Goal: Task Accomplishment & Management: Use online tool/utility

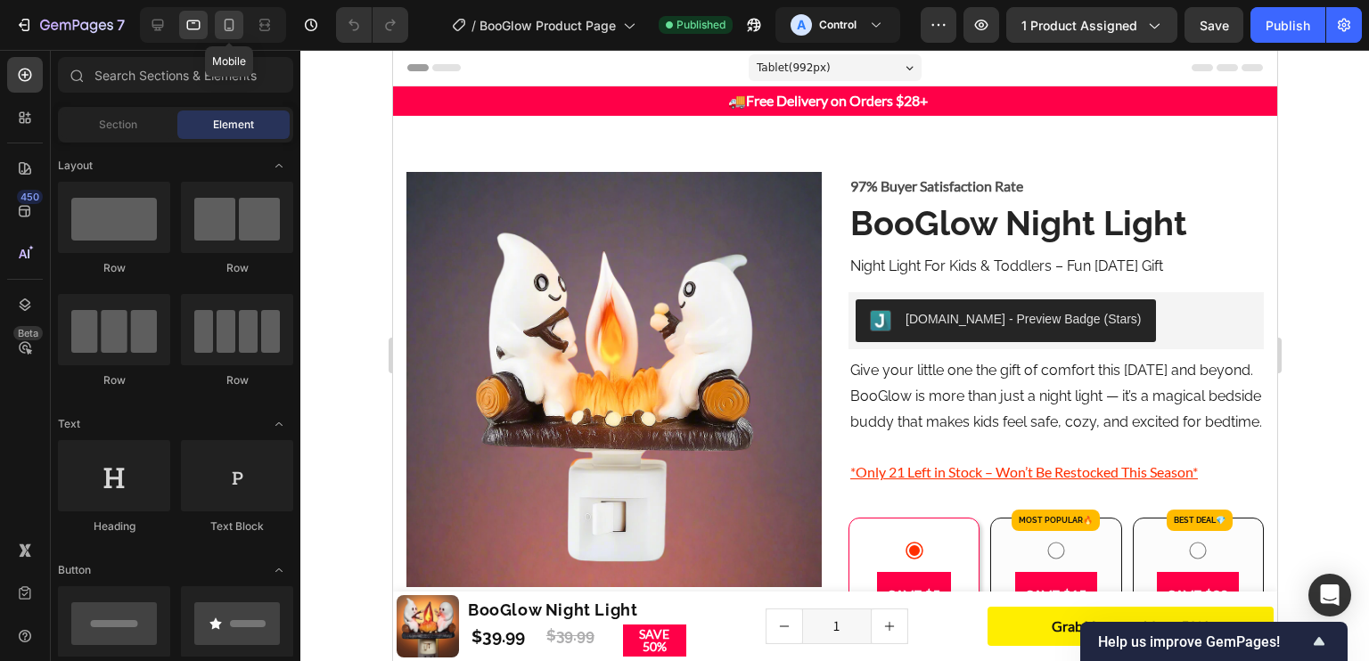
click at [235, 20] on icon at bounding box center [229, 25] width 18 height 18
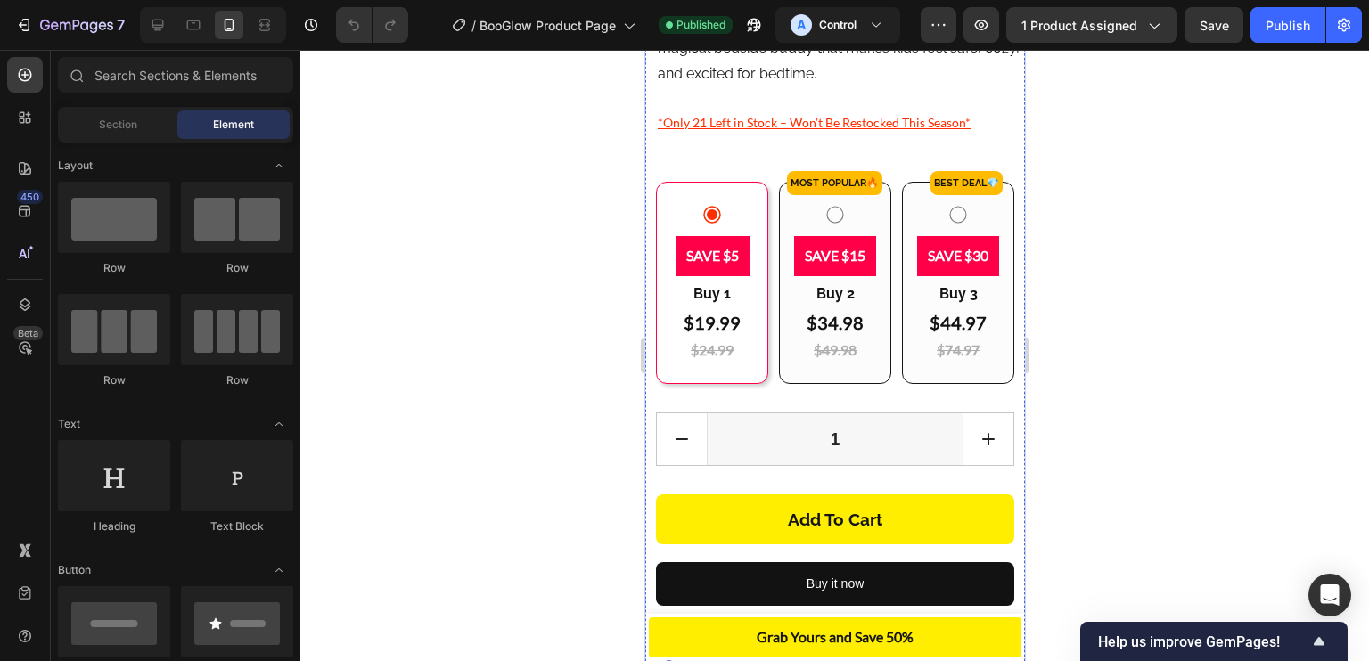
scroll to position [731, 0]
click at [730, 263] on p "SAVE $5" at bounding box center [711, 256] width 53 height 26
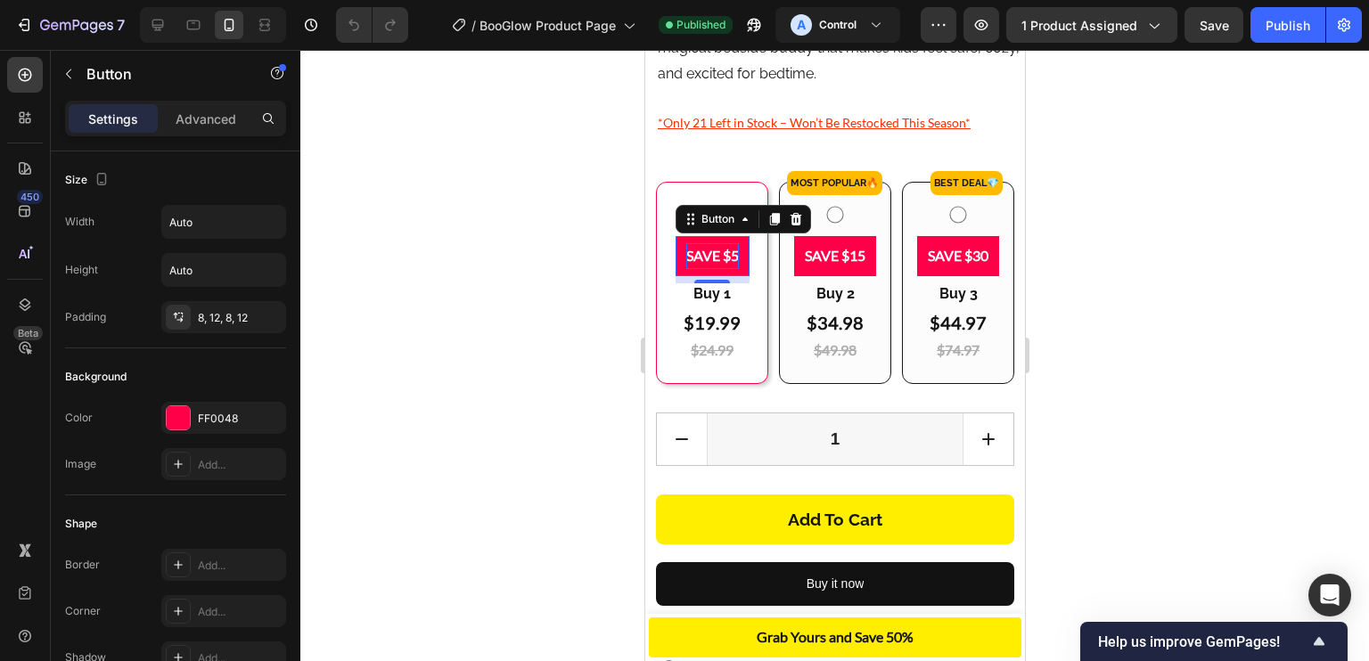
click at [717, 269] on p "SAVE $5" at bounding box center [711, 256] width 53 height 26
click at [673, 236] on button "SAVE $5" at bounding box center [711, 256] width 77 height 40
click at [670, 236] on button "SAVE $5" at bounding box center [711, 256] width 82 height 40
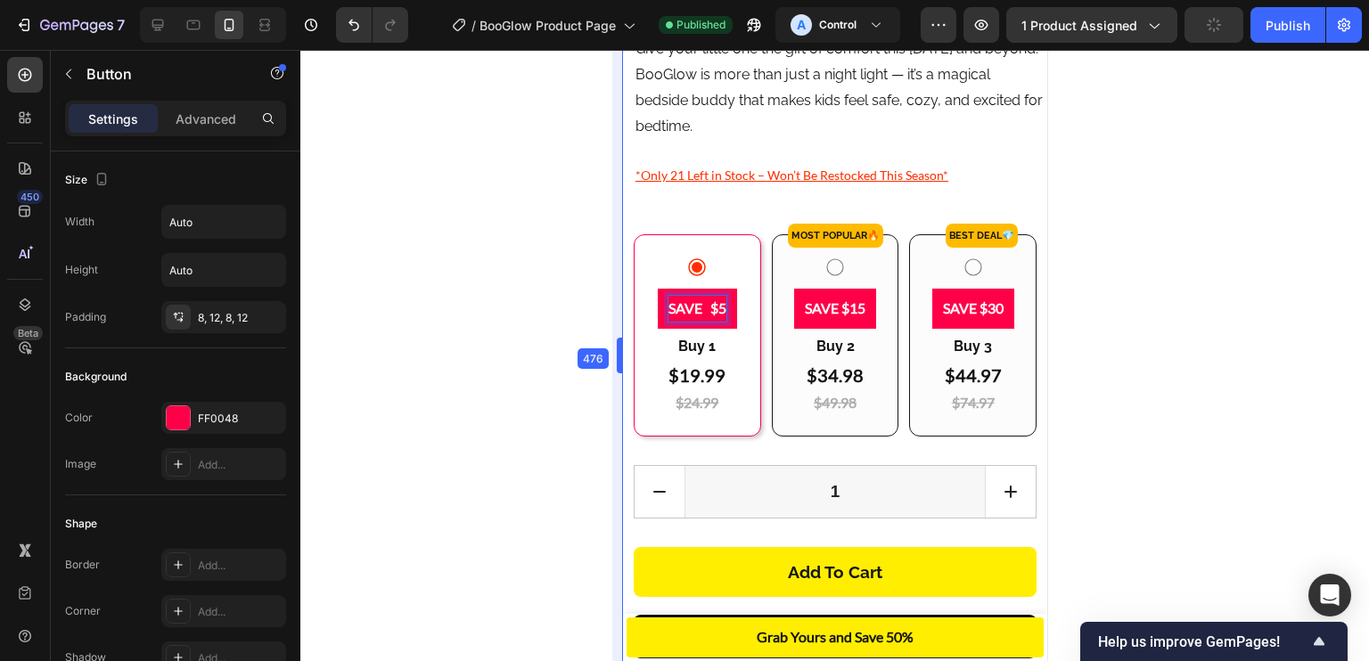
drag, startPoint x: 638, startPoint y: 271, endPoint x: 590, endPoint y: 258, distance: 49.9
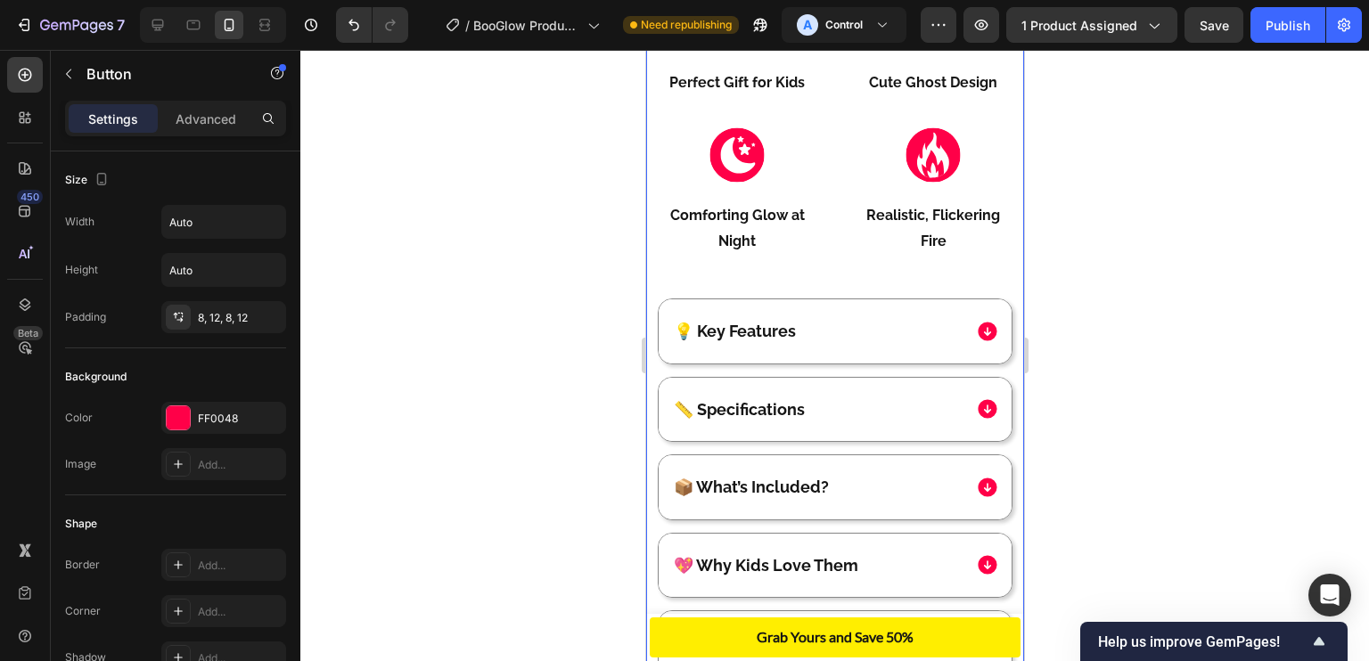
scroll to position [1651, 0]
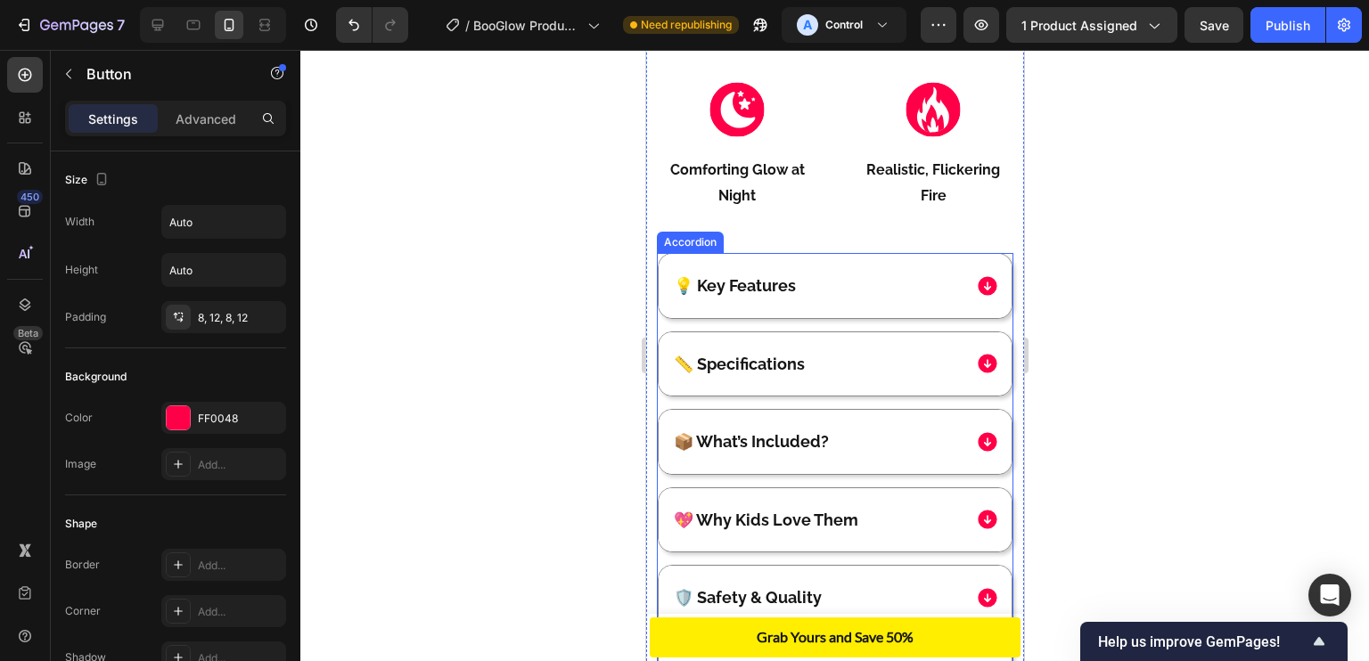
click at [677, 295] on span "💡 Key Features" at bounding box center [734, 285] width 122 height 19
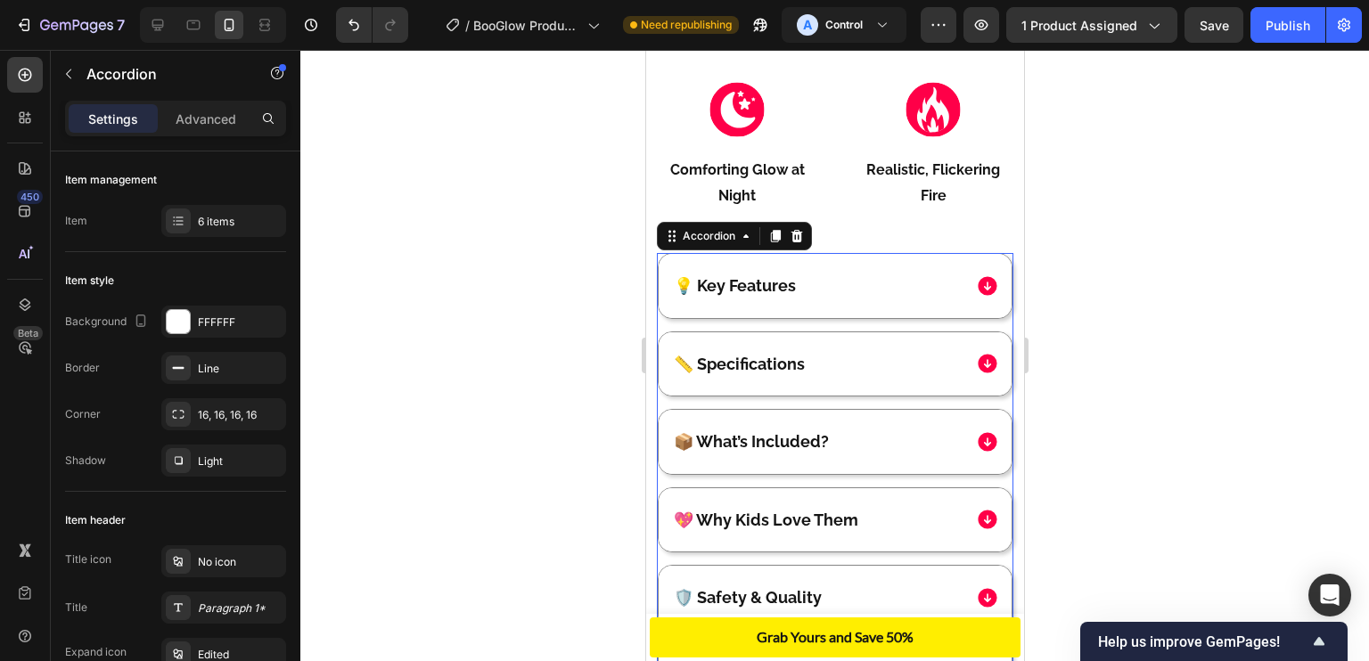
click at [691, 291] on span "💡 Key Features" at bounding box center [734, 285] width 122 height 19
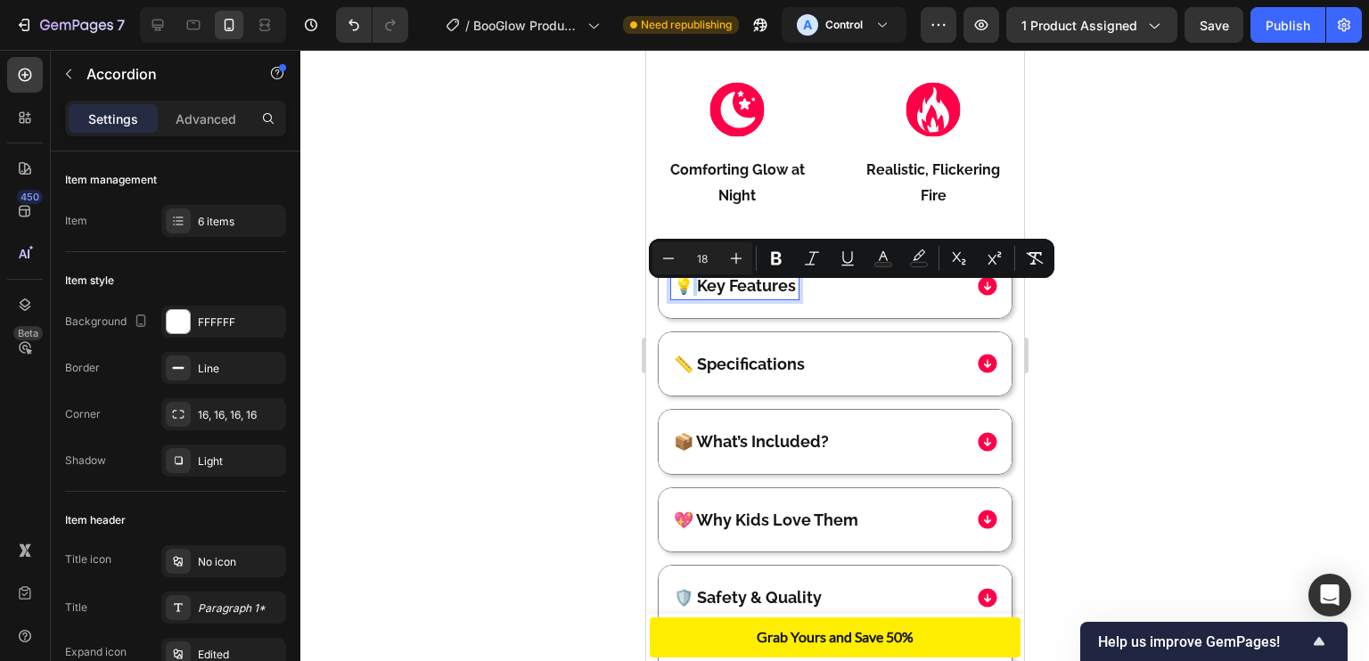
drag, startPoint x: 691, startPoint y: 291, endPoint x: 676, endPoint y: 292, distance: 15.3
click at [676, 292] on span "💡 Key Features" at bounding box center [734, 285] width 122 height 19
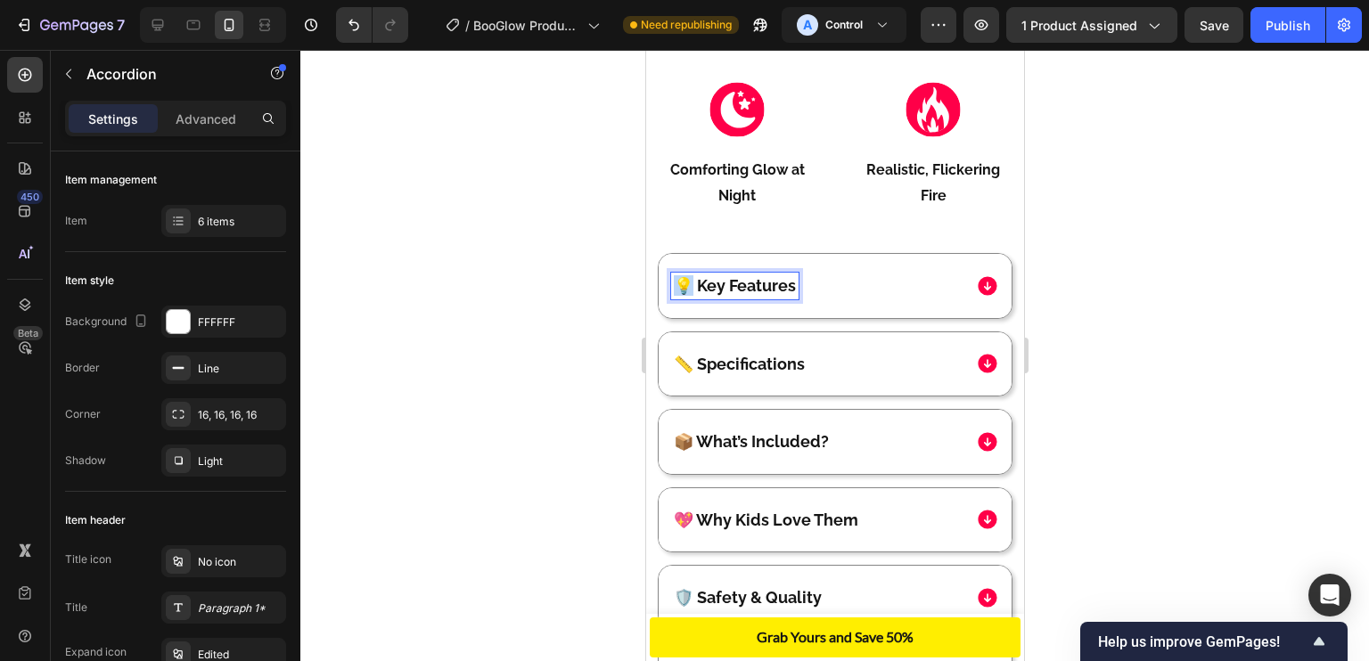
drag, startPoint x: 683, startPoint y: 291, endPoint x: 692, endPoint y: 293, distance: 10.0
click at [692, 293] on span "💡 Key Features" at bounding box center [734, 285] width 122 height 19
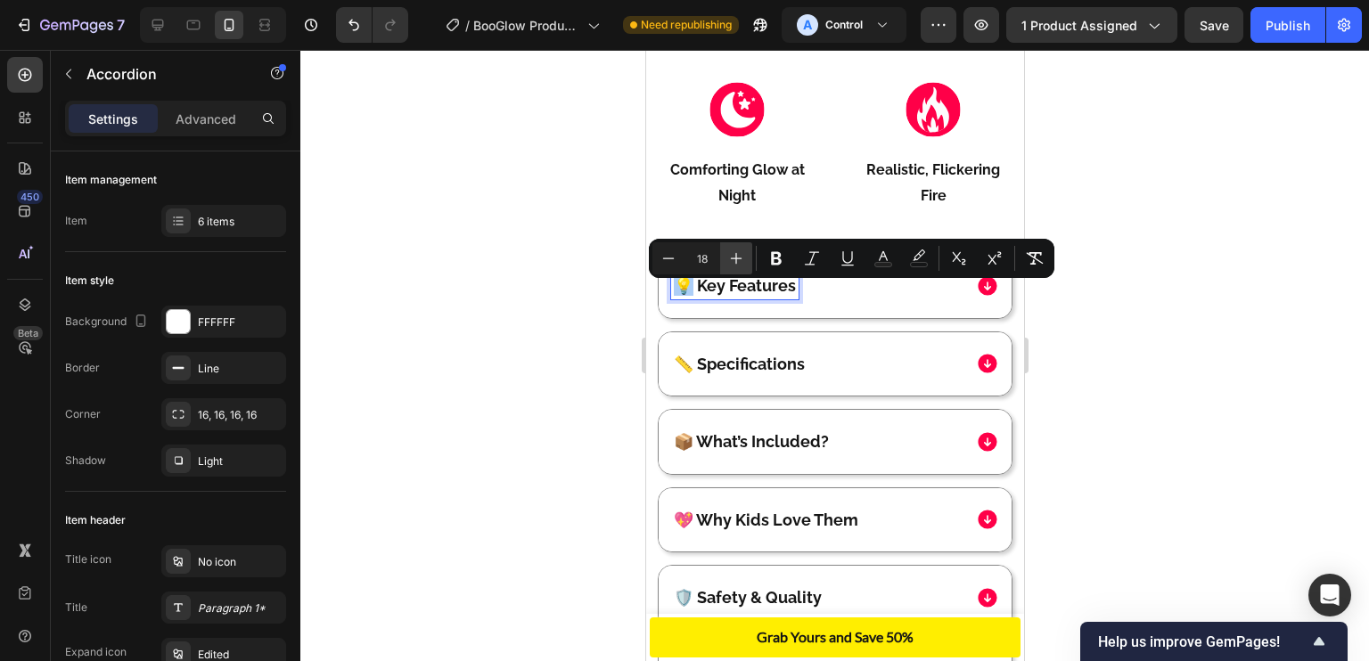
click at [728, 262] on icon "Editor contextual toolbar" at bounding box center [736, 259] width 18 height 18
click at [724, 260] on button "Plus" at bounding box center [736, 258] width 32 height 32
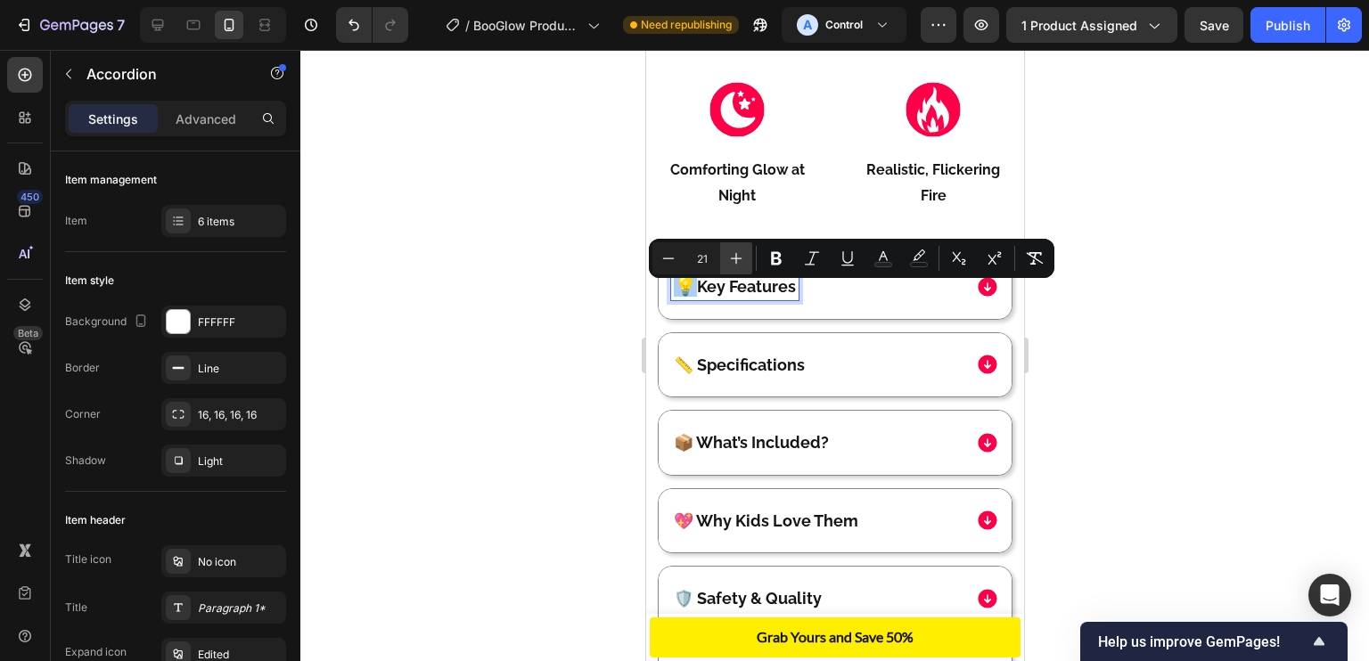
click at [724, 260] on button "Plus" at bounding box center [736, 258] width 32 height 32
click at [733, 254] on icon "Editor contextual toolbar" at bounding box center [736, 259] width 18 height 18
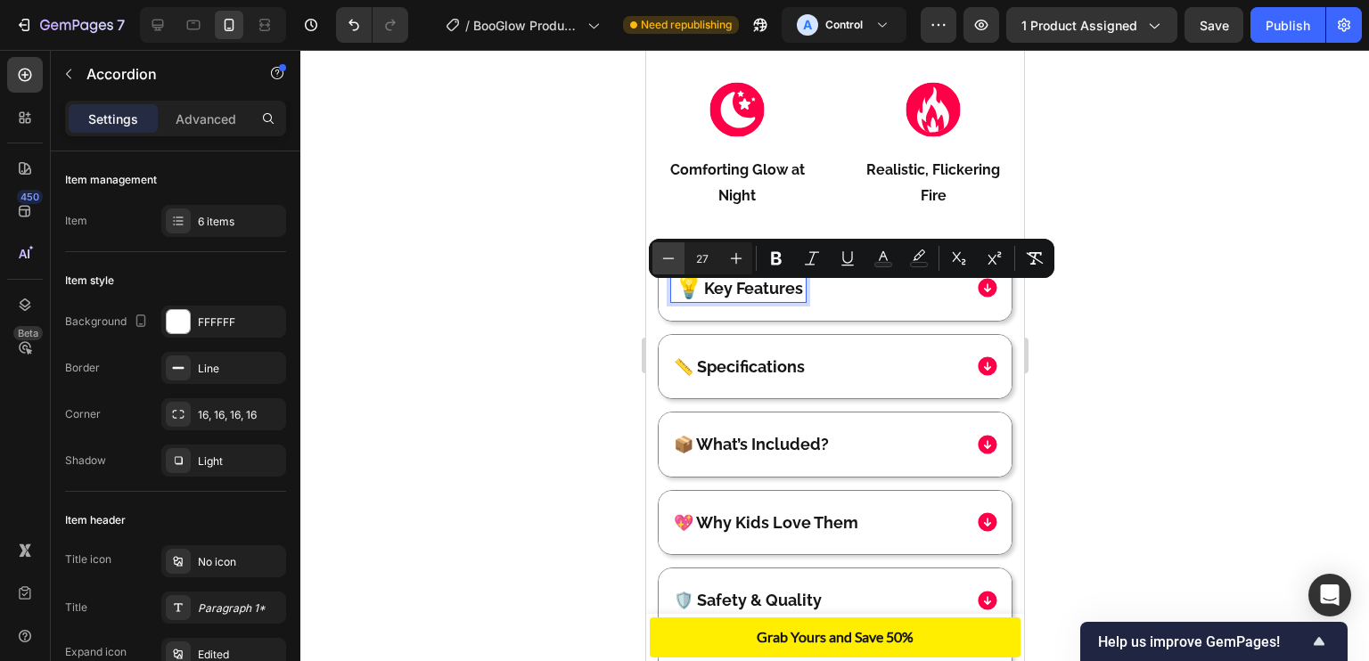
click at [663, 259] on icon "Editor contextual toolbar" at bounding box center [668, 259] width 18 height 18
click at [663, 258] on icon "Editor contextual toolbar" at bounding box center [669, 258] width 12 height 1
click at [741, 257] on icon "Editor contextual toolbar" at bounding box center [736, 259] width 18 height 18
type input "26"
click at [677, 376] on p "📏 Specifications" at bounding box center [738, 366] width 131 height 20
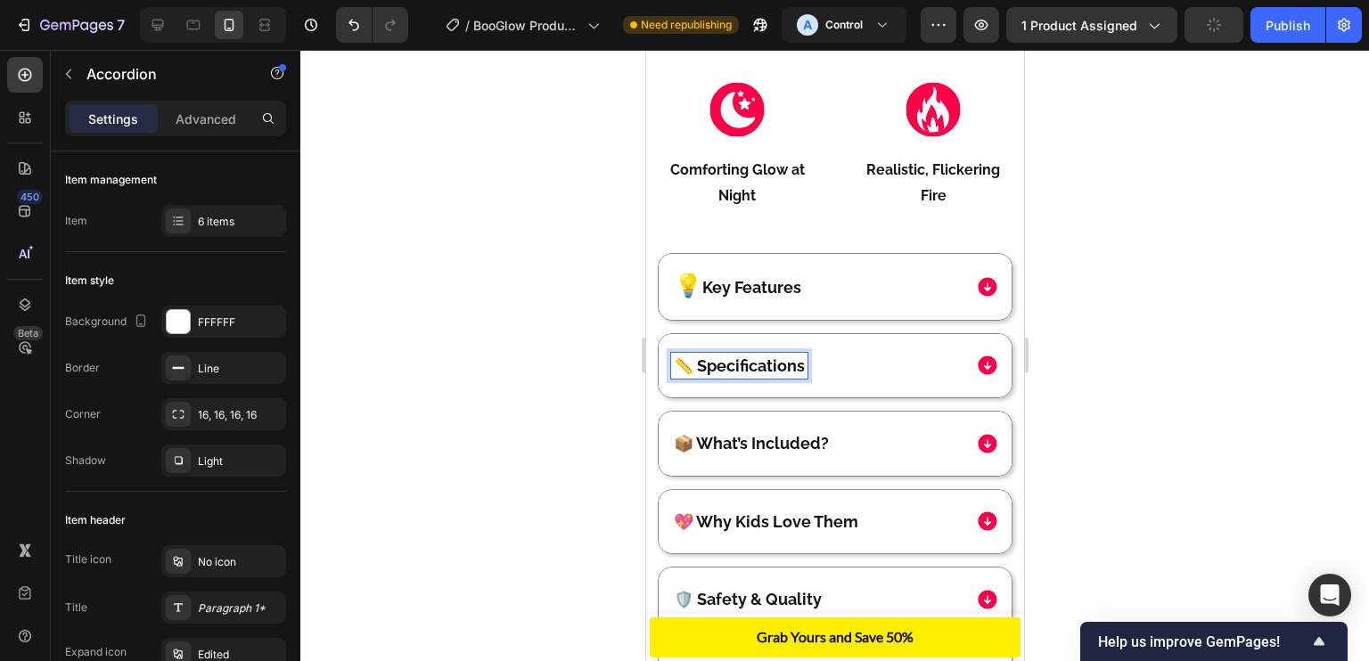
click at [677, 376] on p "📏 Specifications" at bounding box center [738, 366] width 131 height 20
click at [682, 376] on p "📏 Specifications" at bounding box center [738, 366] width 131 height 20
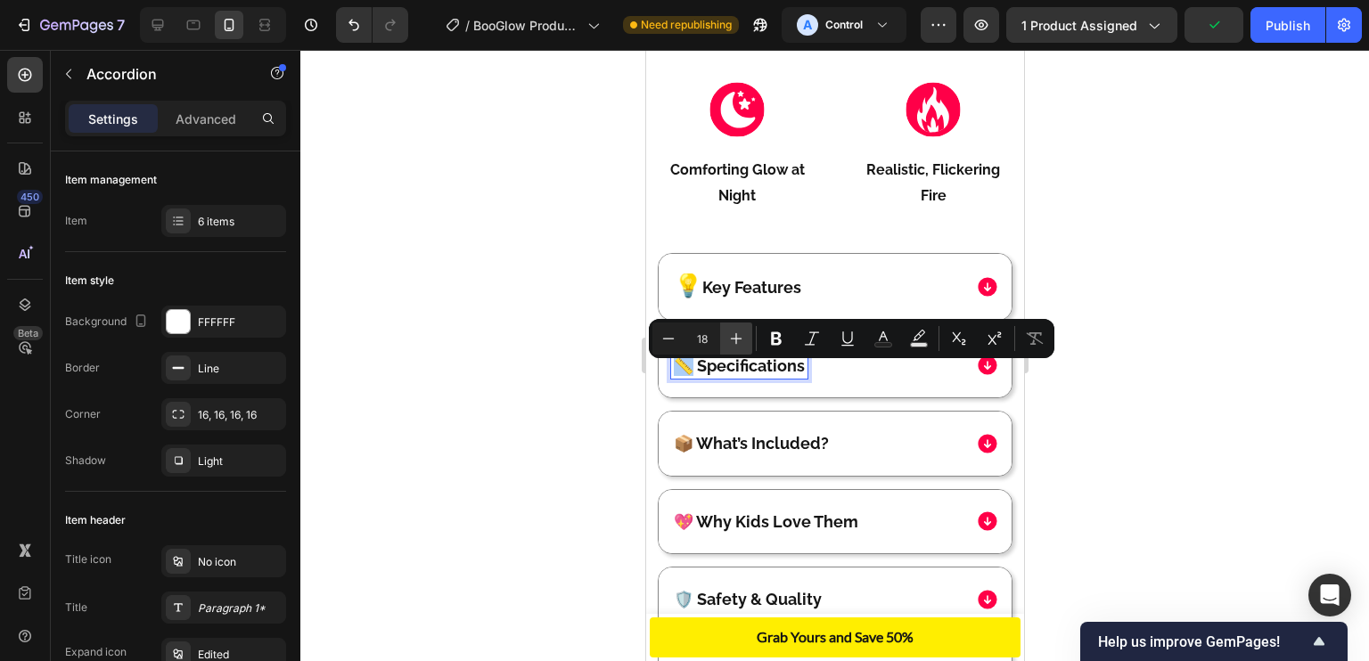
click at [724, 332] on button "Plus" at bounding box center [736, 339] width 32 height 32
type input "19"
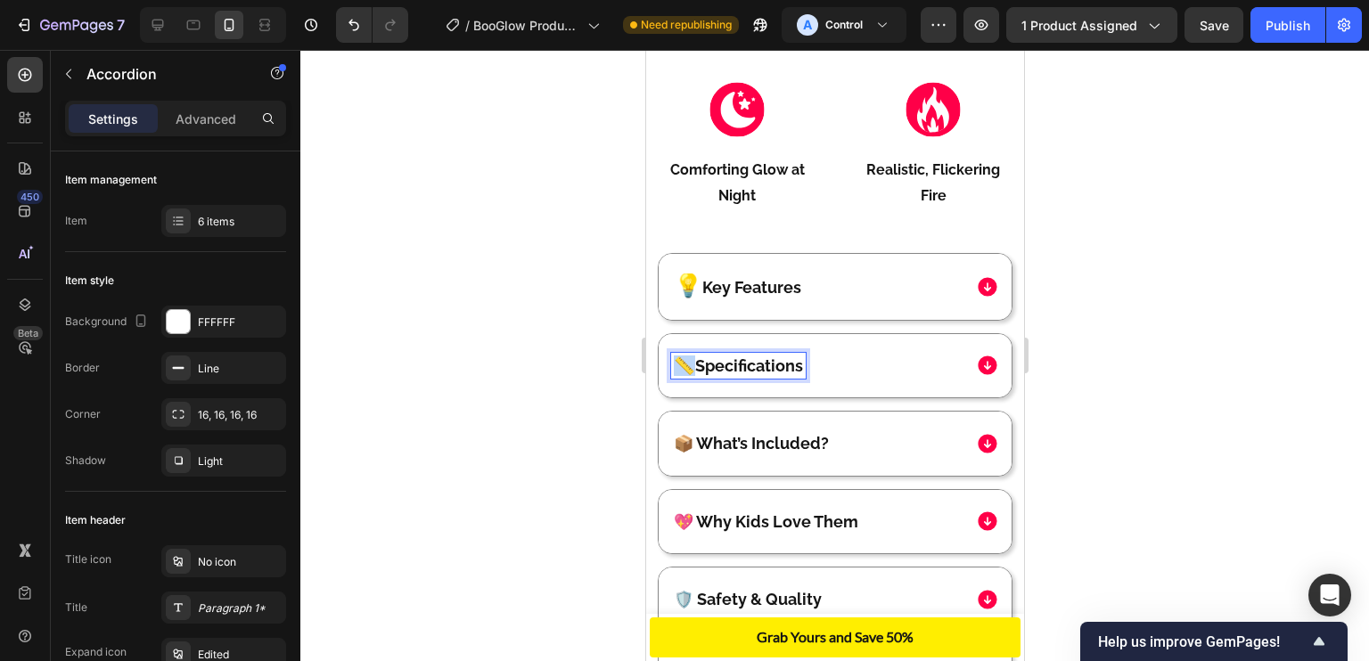
drag, startPoint x: 696, startPoint y: 375, endPoint x: 678, endPoint y: 376, distance: 17.8
click at [678, 376] on p "📏 Specifications" at bounding box center [737, 366] width 129 height 20
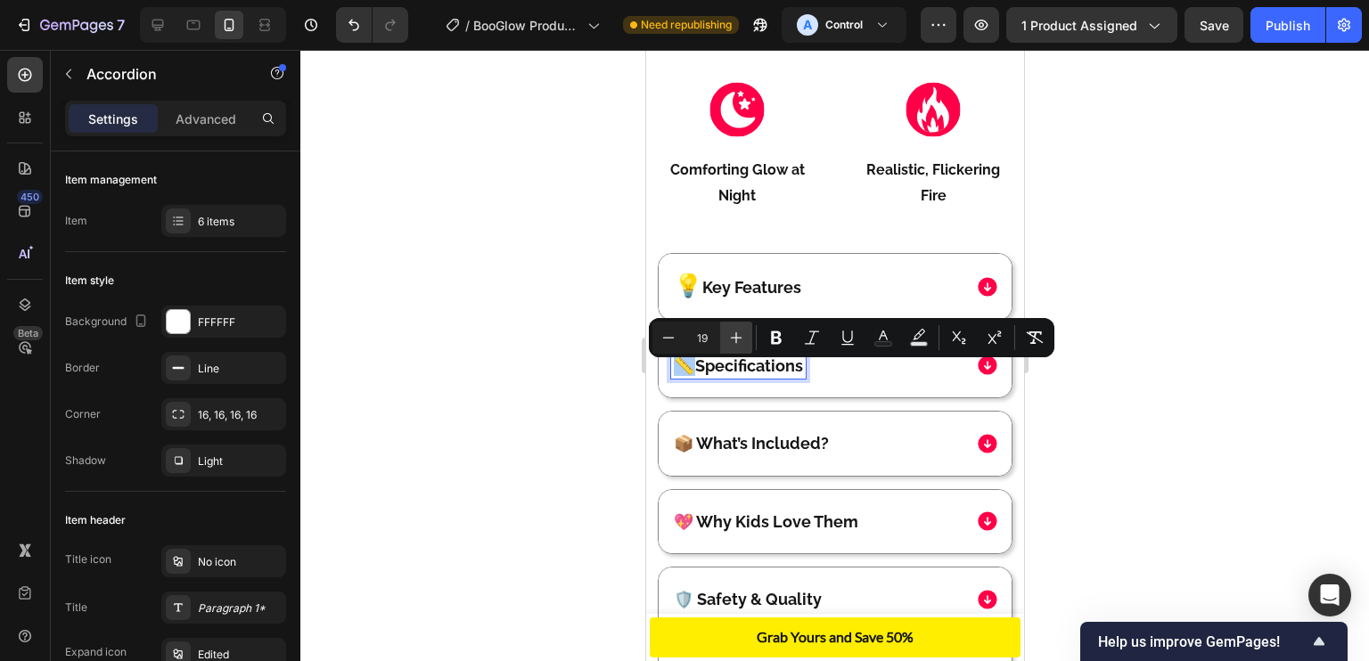
click at [733, 344] on icon "Editor contextual toolbar" at bounding box center [736, 338] width 18 height 18
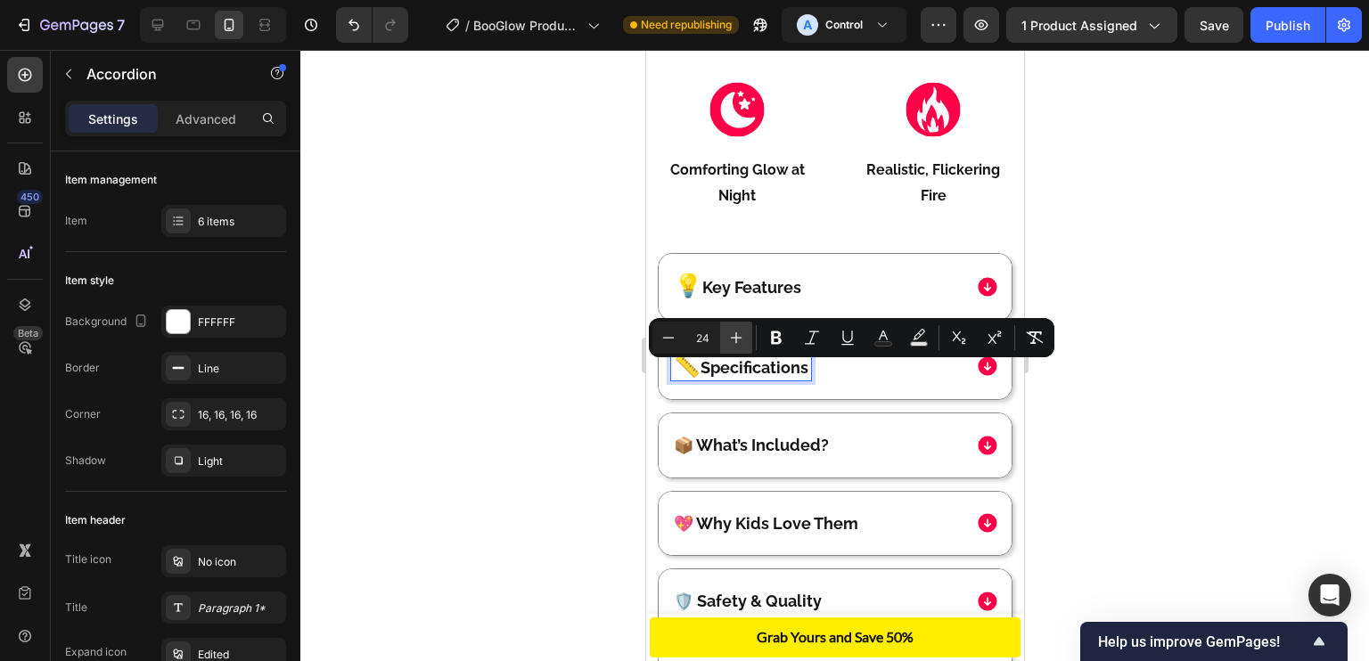
click at [733, 344] on icon "Editor contextual toolbar" at bounding box center [736, 338] width 18 height 18
click at [734, 332] on icon "Editor contextual toolbar" at bounding box center [736, 338] width 18 height 18
click at [677, 345] on button "Minus" at bounding box center [668, 338] width 32 height 32
click at [676, 342] on icon "Editor contextual toolbar" at bounding box center [668, 338] width 18 height 18
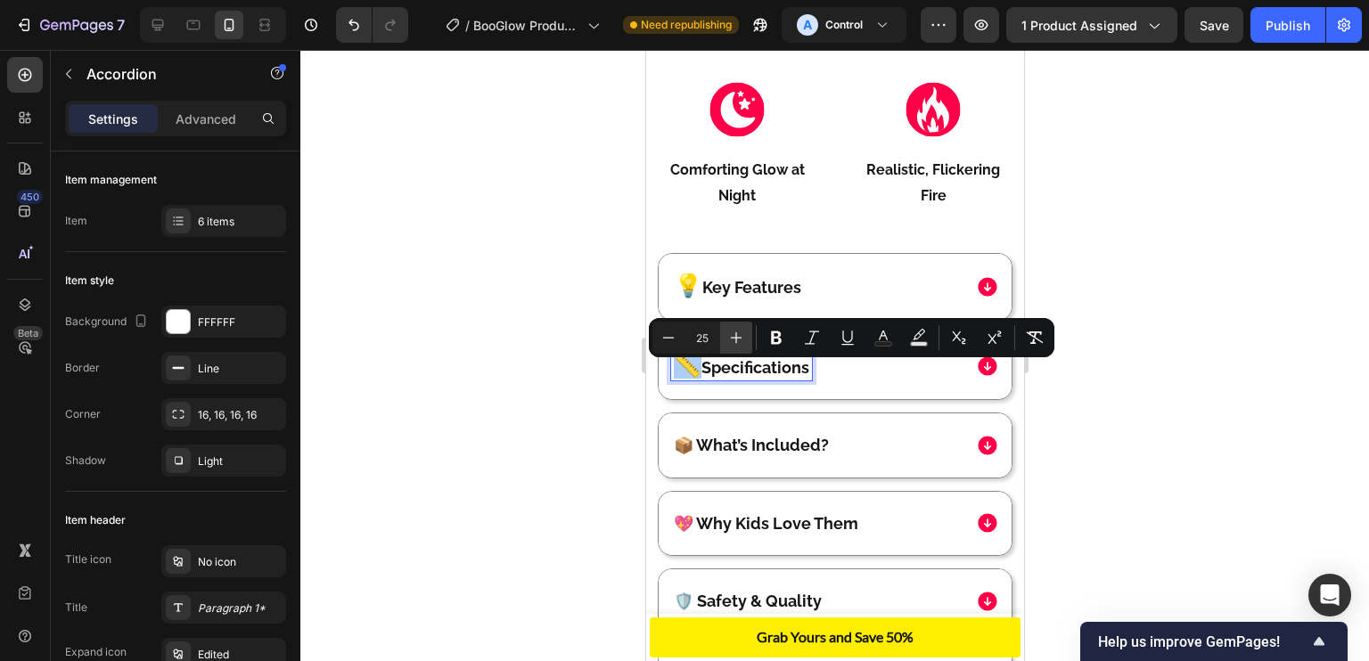
click at [729, 342] on icon "Editor contextual toolbar" at bounding box center [736, 338] width 18 height 18
type input "26"
click at [692, 455] on p "📦 What’s Included?" at bounding box center [750, 445] width 155 height 20
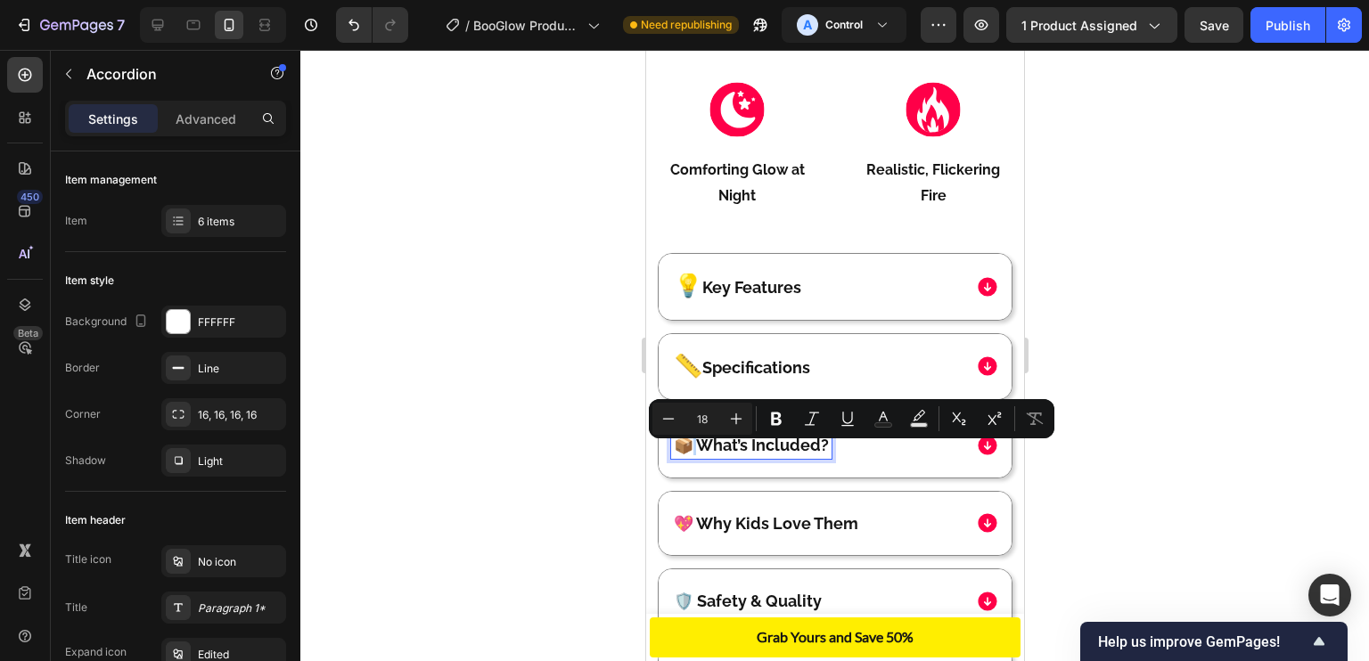
click at [684, 450] on p "📦 What’s Included?" at bounding box center [750, 445] width 155 height 20
click at [690, 453] on p "📦 What’s Included?" at bounding box center [750, 445] width 155 height 20
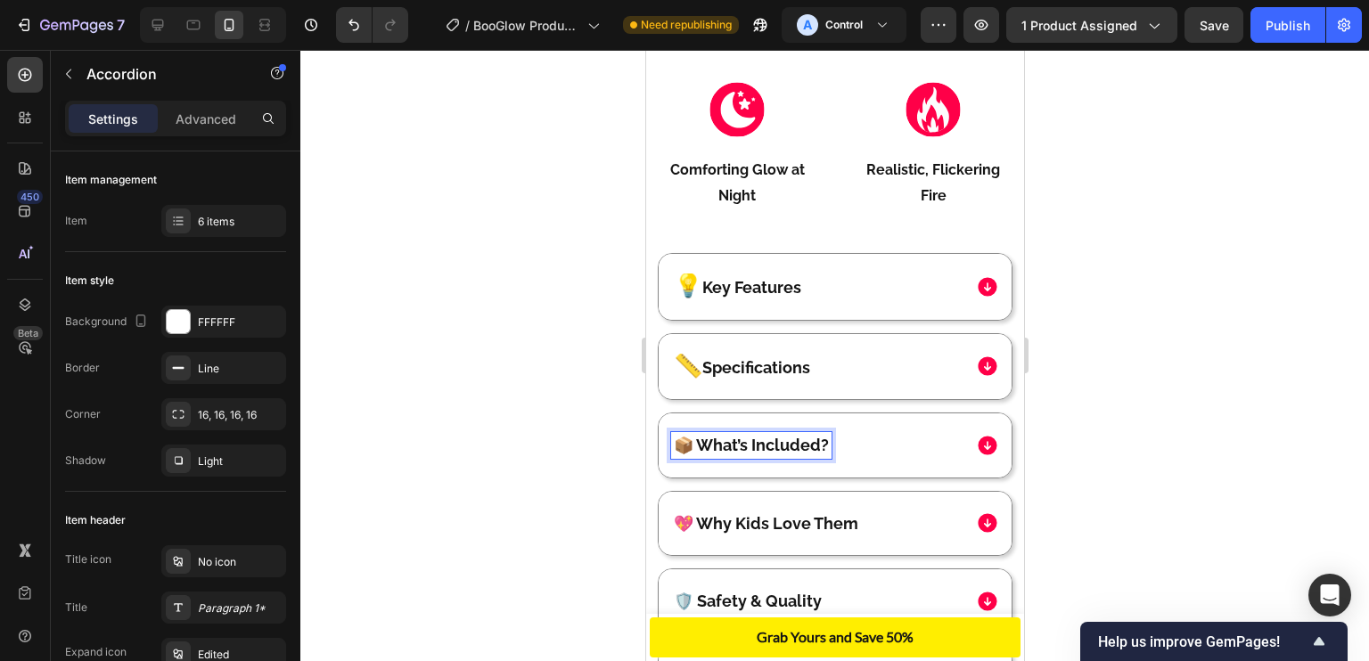
click at [682, 450] on p "📦 What’s Included?" at bounding box center [750, 445] width 155 height 20
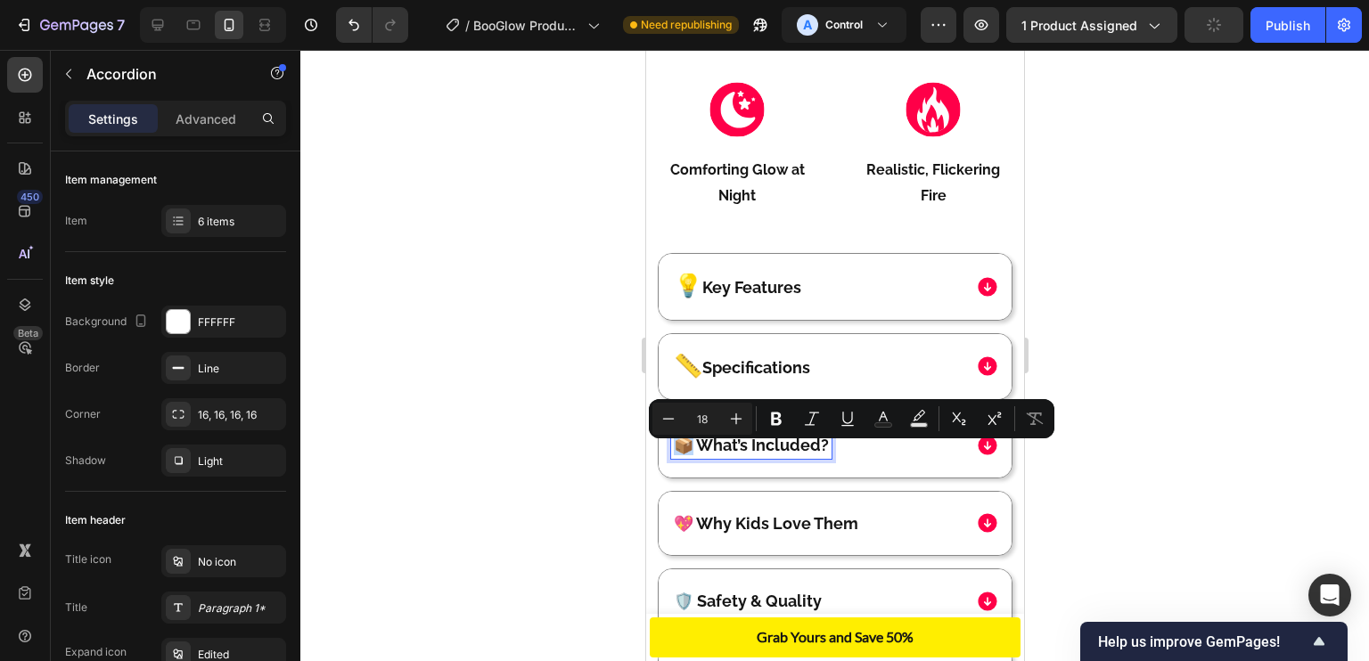
click at [687, 455] on p "📦 What’s Included?" at bounding box center [750, 445] width 155 height 20
click at [735, 410] on icon "Editor contextual toolbar" at bounding box center [736, 419] width 18 height 18
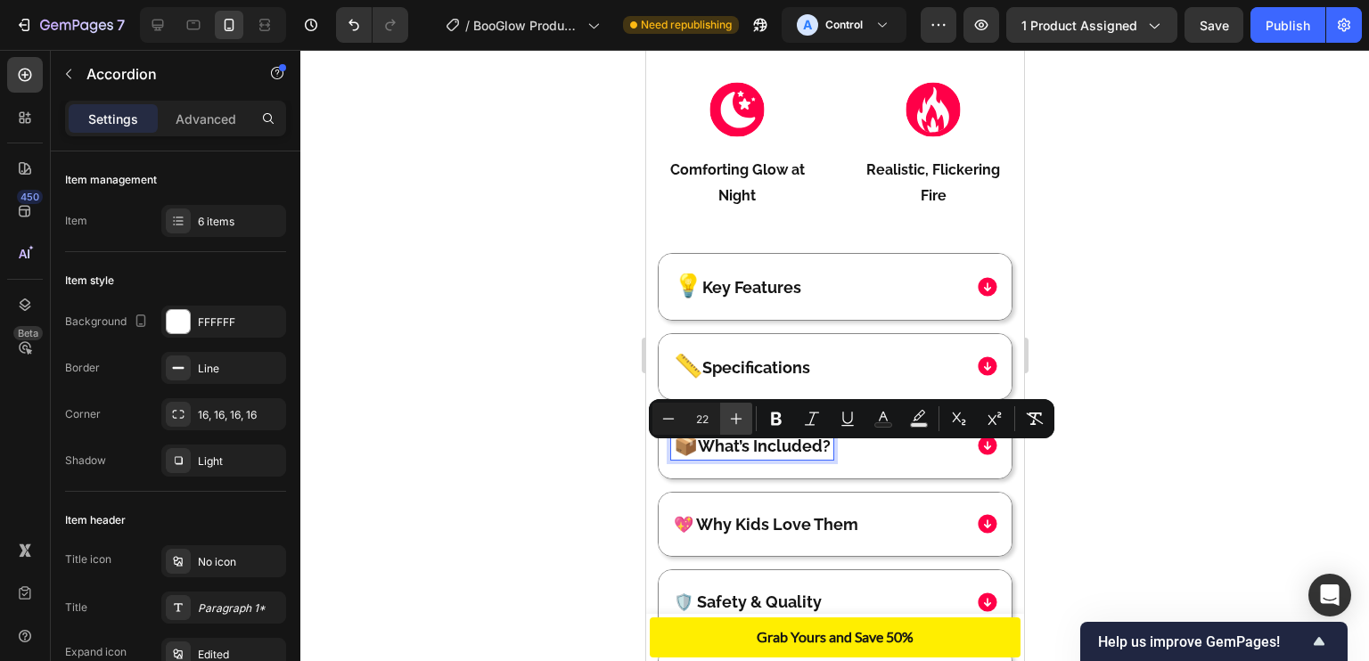
click at [735, 410] on icon "Editor contextual toolbar" at bounding box center [736, 419] width 18 height 18
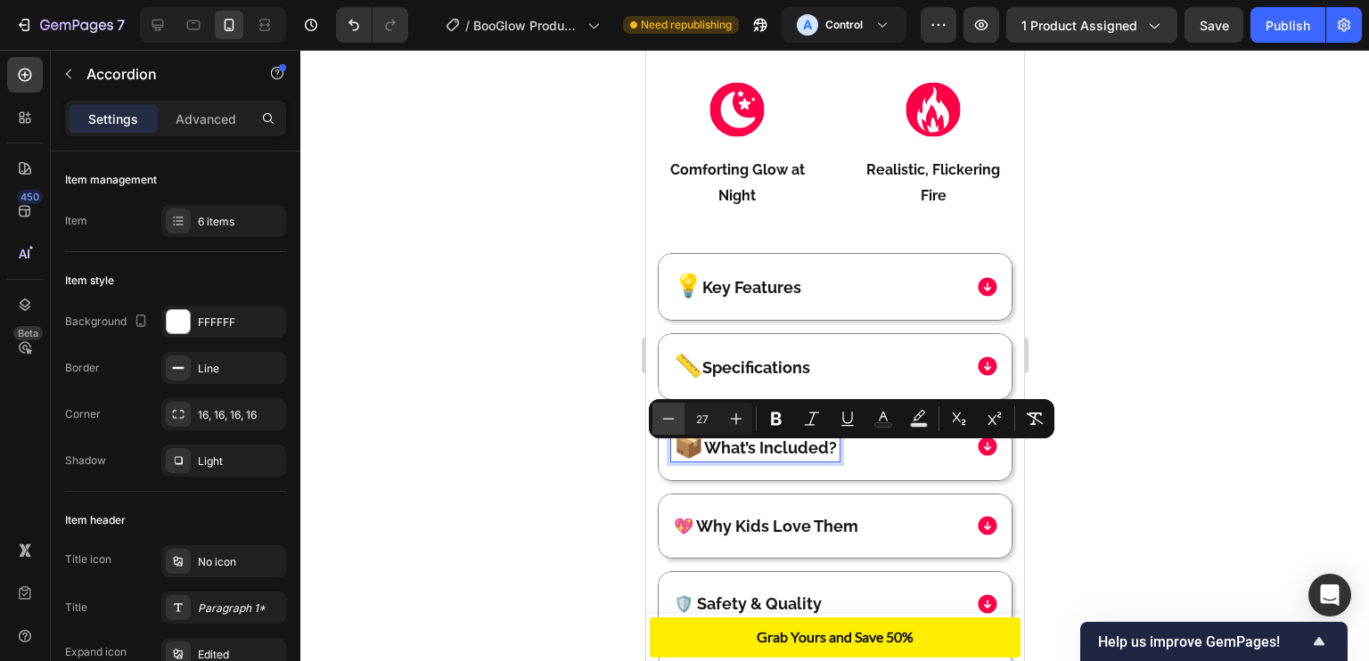
click at [674, 422] on icon "Editor contextual toolbar" at bounding box center [668, 419] width 18 height 18
click at [667, 422] on icon "Editor contextual toolbar" at bounding box center [668, 419] width 18 height 18
click at [736, 424] on icon "Editor contextual toolbar" at bounding box center [736, 419] width 18 height 18
type input "26"
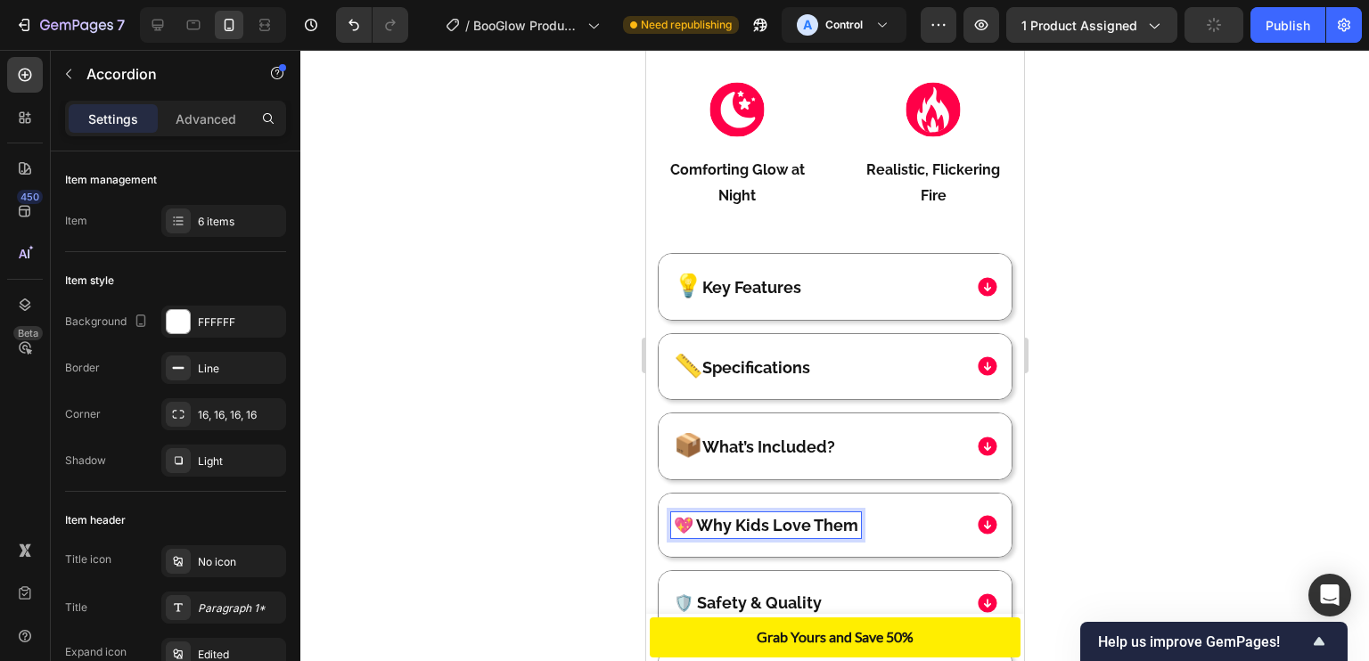
drag, startPoint x: 691, startPoint y: 536, endPoint x: 672, endPoint y: 533, distance: 18.9
click at [673, 533] on p "💖 Why Kids Love Them" at bounding box center [765, 525] width 184 height 20
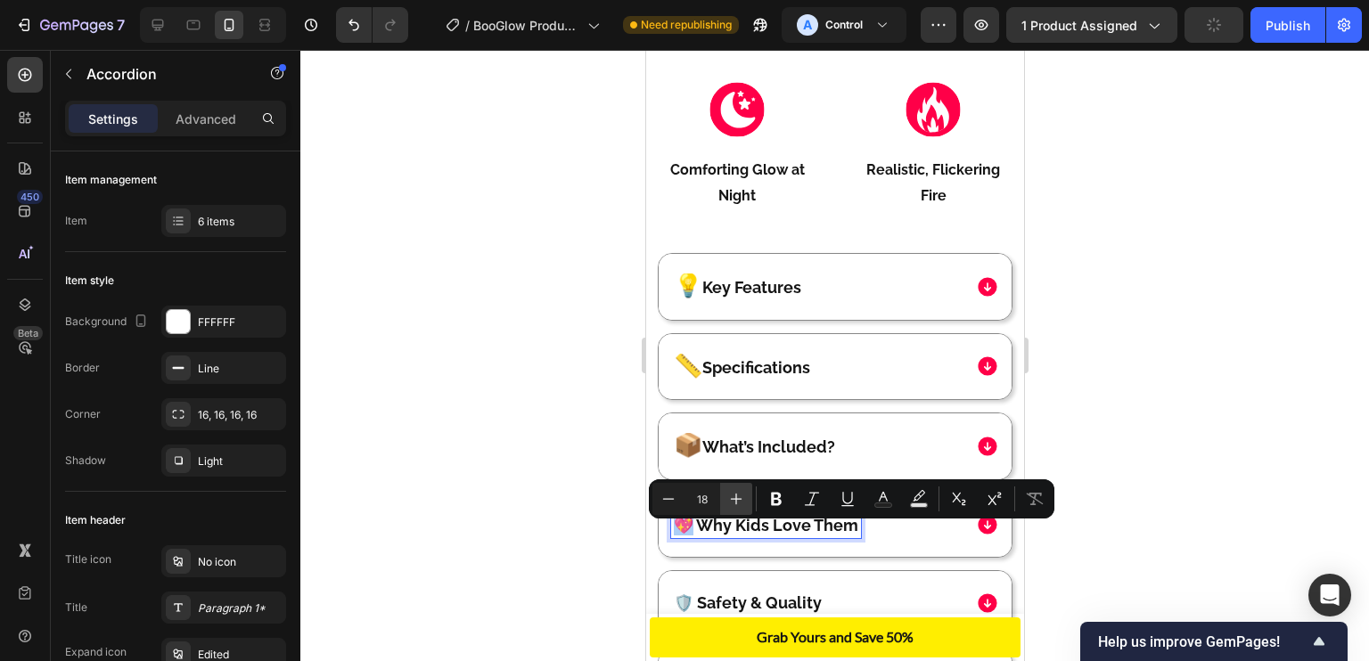
click at [727, 496] on icon "Editor contextual toolbar" at bounding box center [736, 499] width 18 height 18
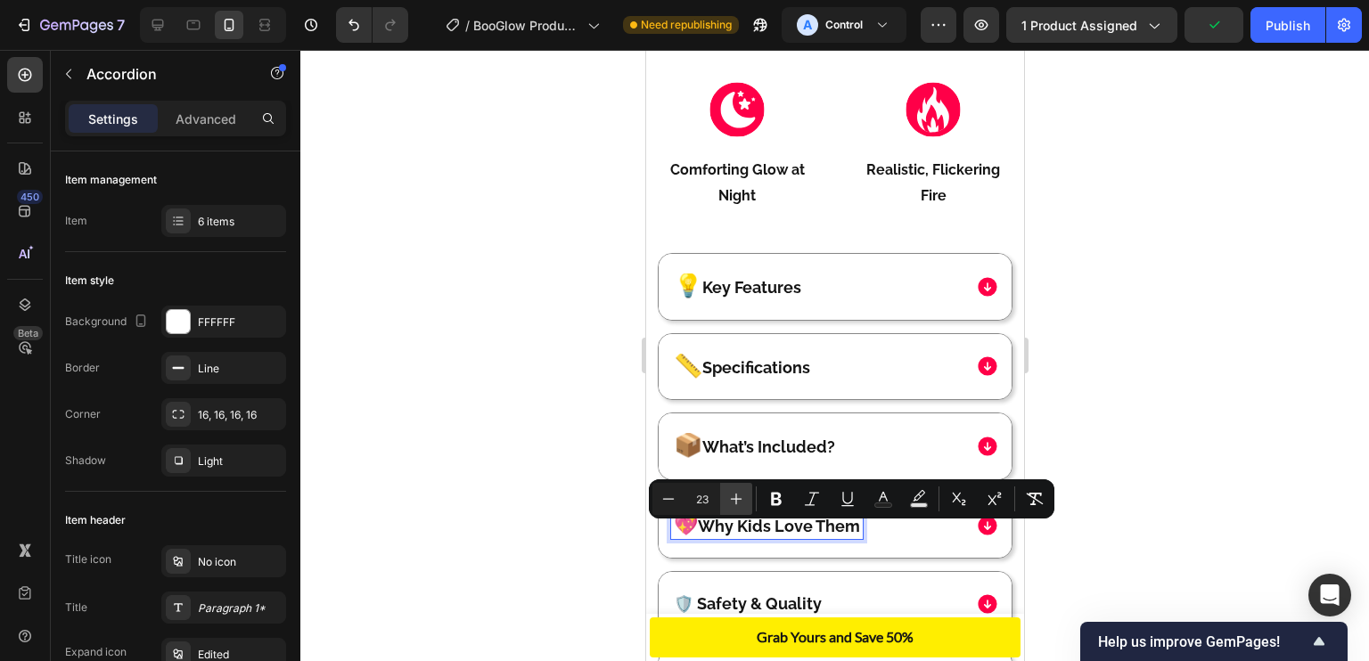
click at [727, 496] on icon "Editor contextual toolbar" at bounding box center [736, 499] width 18 height 18
click at [662, 499] on icon "Editor contextual toolbar" at bounding box center [668, 499] width 18 height 18
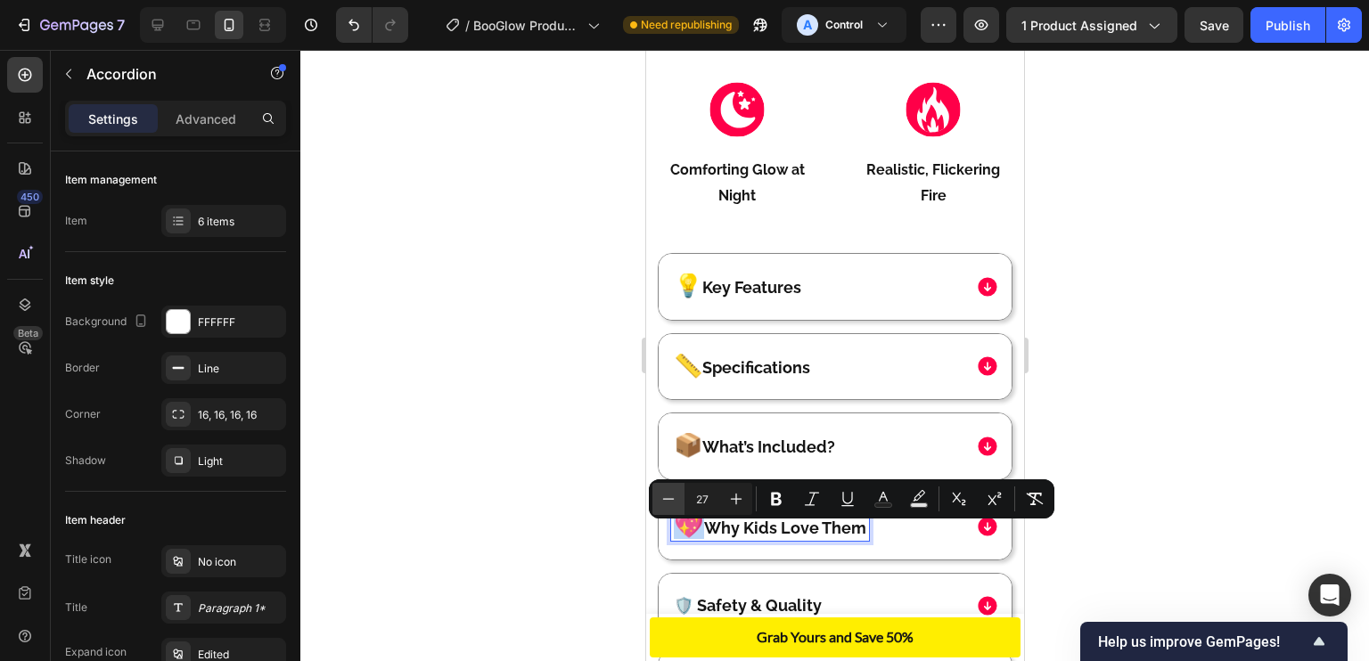
type input "26"
click at [727, 530] on div "💖 Why Kids Love Them" at bounding box center [834, 526] width 353 height 65
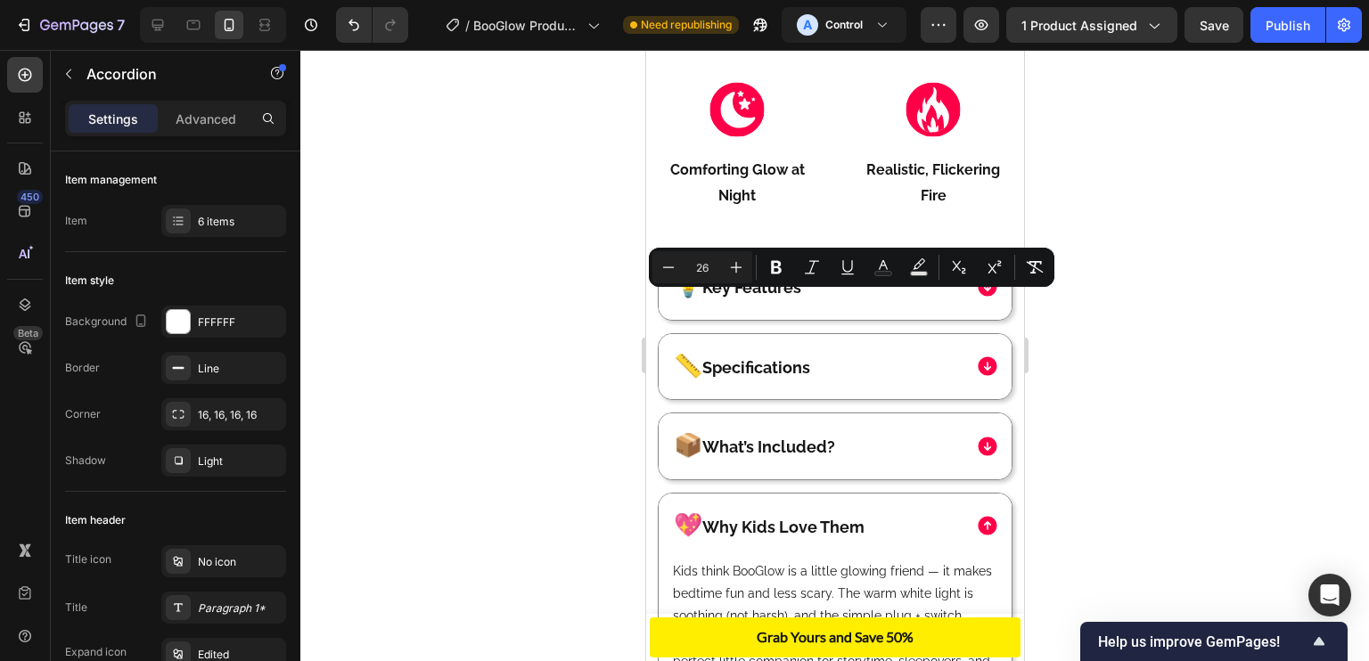
scroll to position [1877, 0]
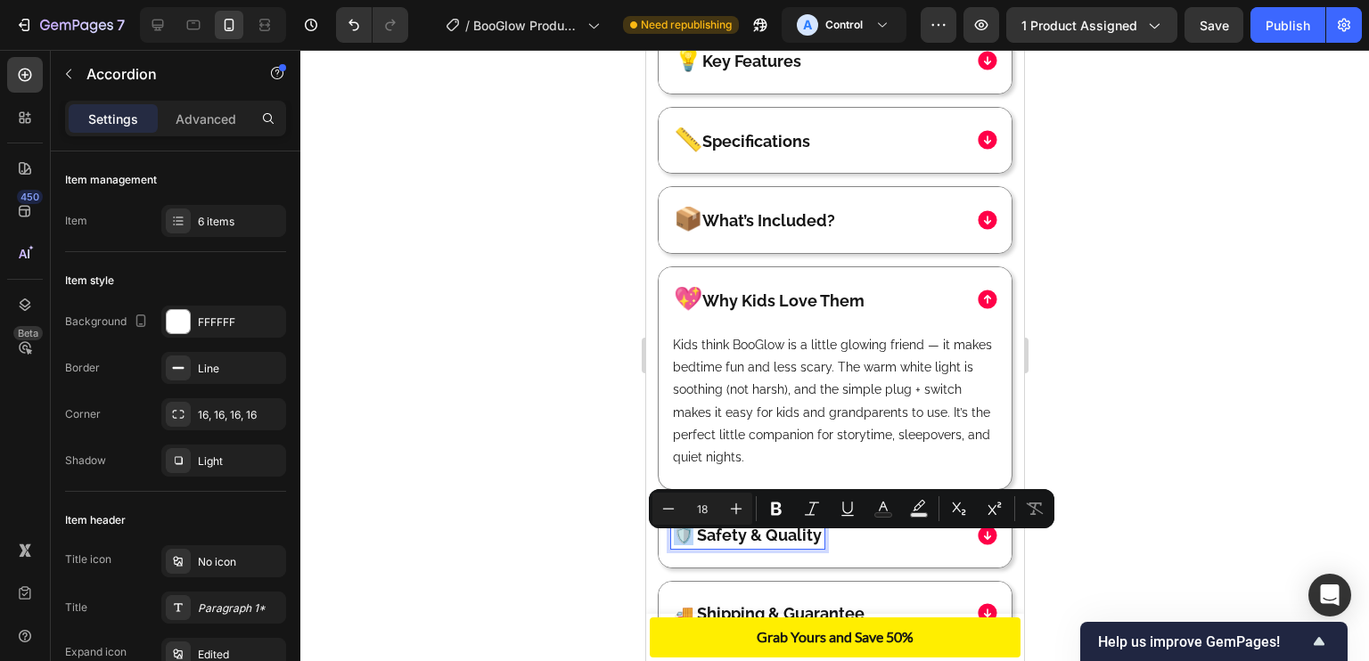
drag, startPoint x: 679, startPoint y: 537, endPoint x: 712, endPoint y: 530, distance: 33.7
click at [693, 545] on p "🛡️ Safety & Quality" at bounding box center [747, 535] width 148 height 20
click at [749, 509] on button "Plus" at bounding box center [736, 509] width 32 height 32
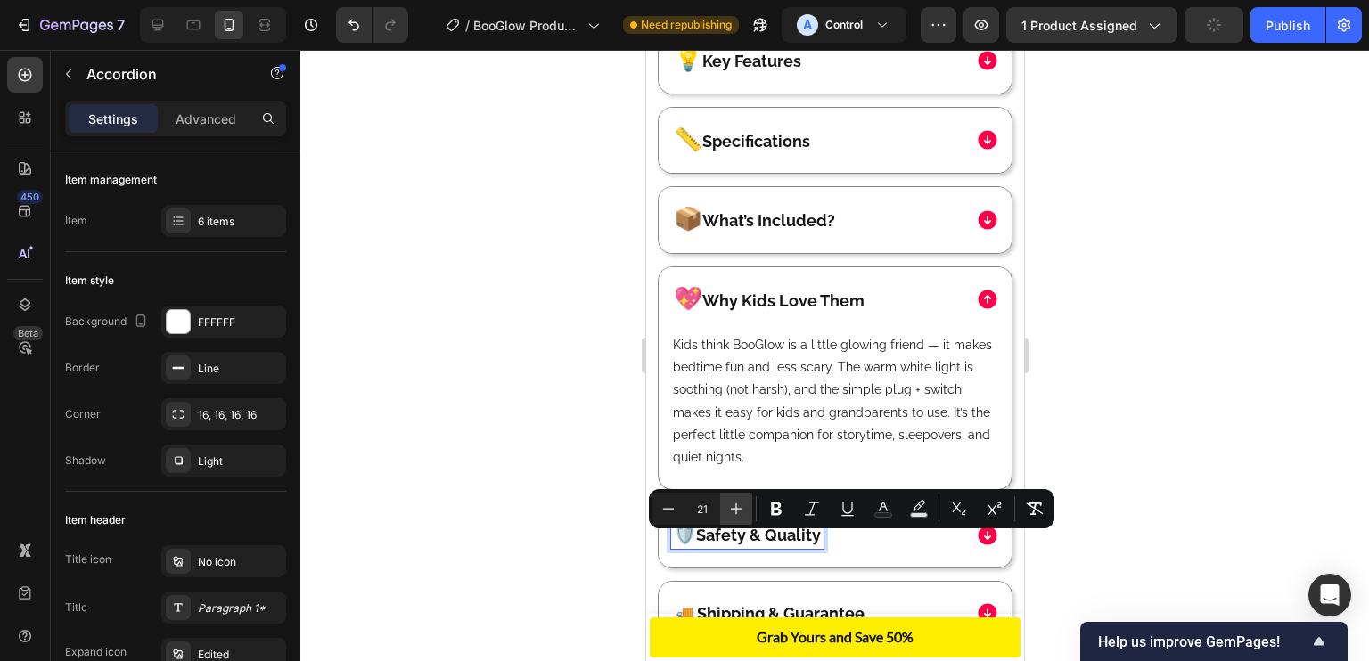
click at [749, 509] on button "Plus" at bounding box center [736, 509] width 32 height 32
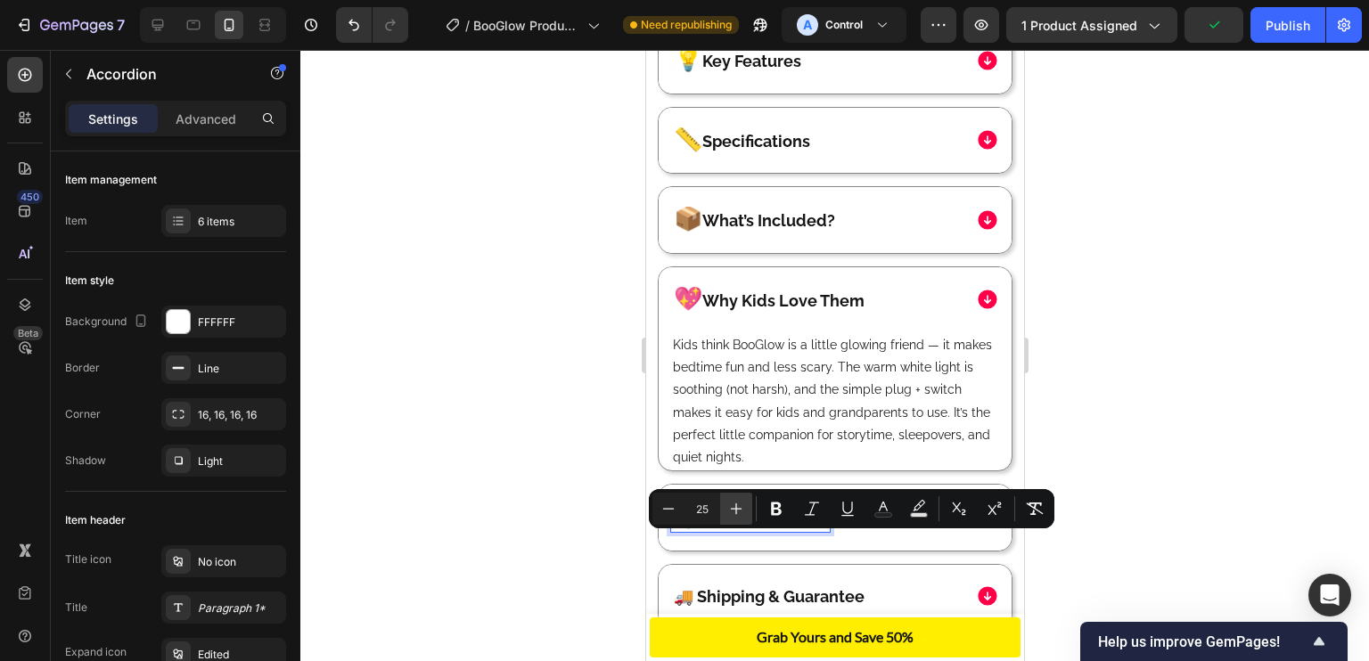
type input "26"
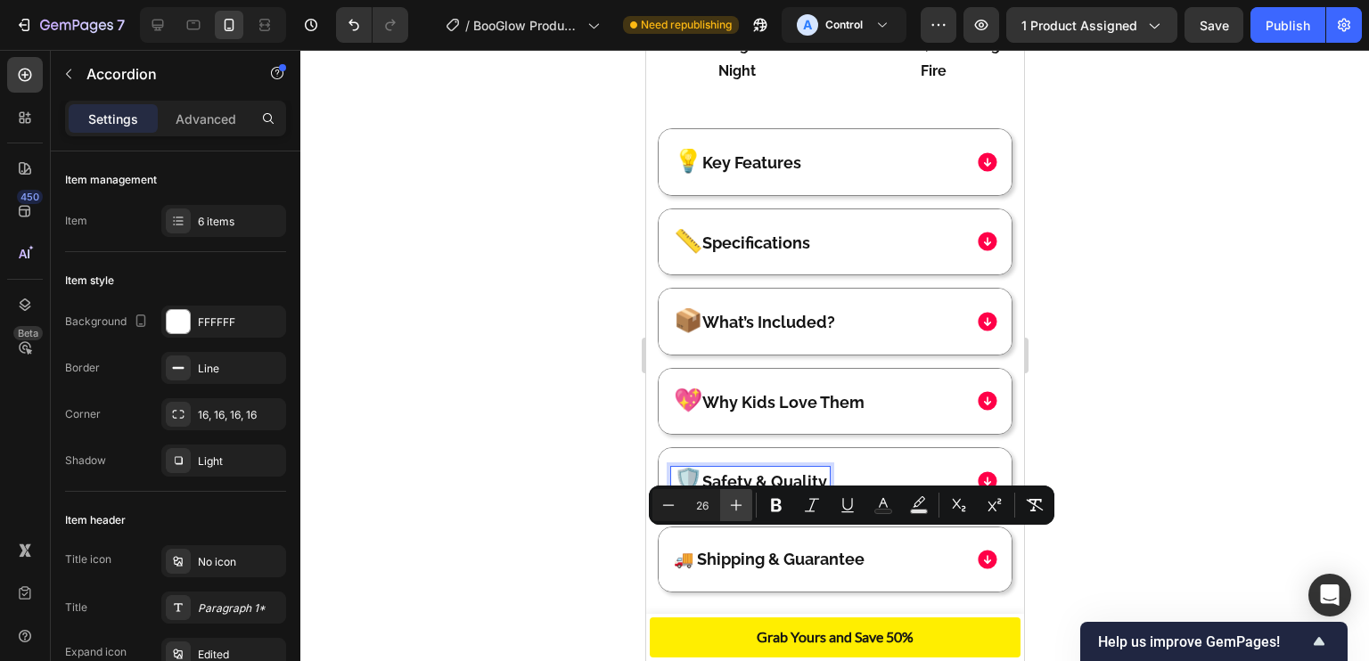
scroll to position [1719, 0]
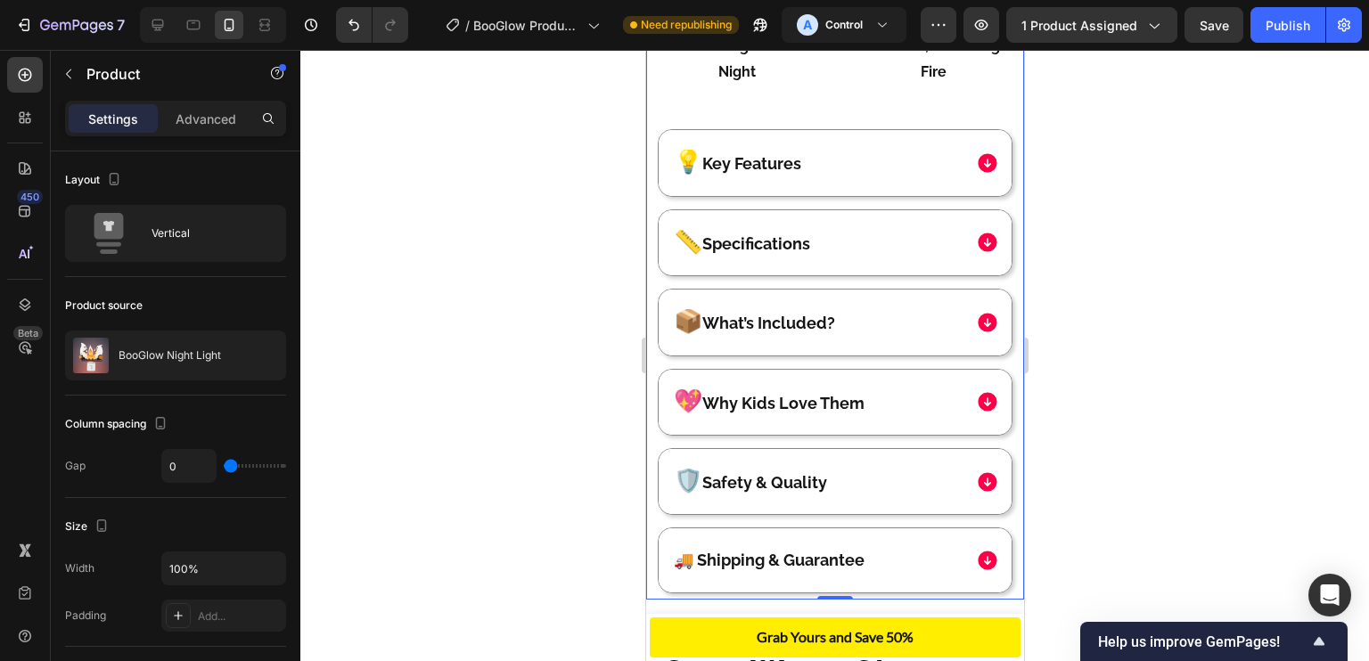
scroll to position [1829, 0]
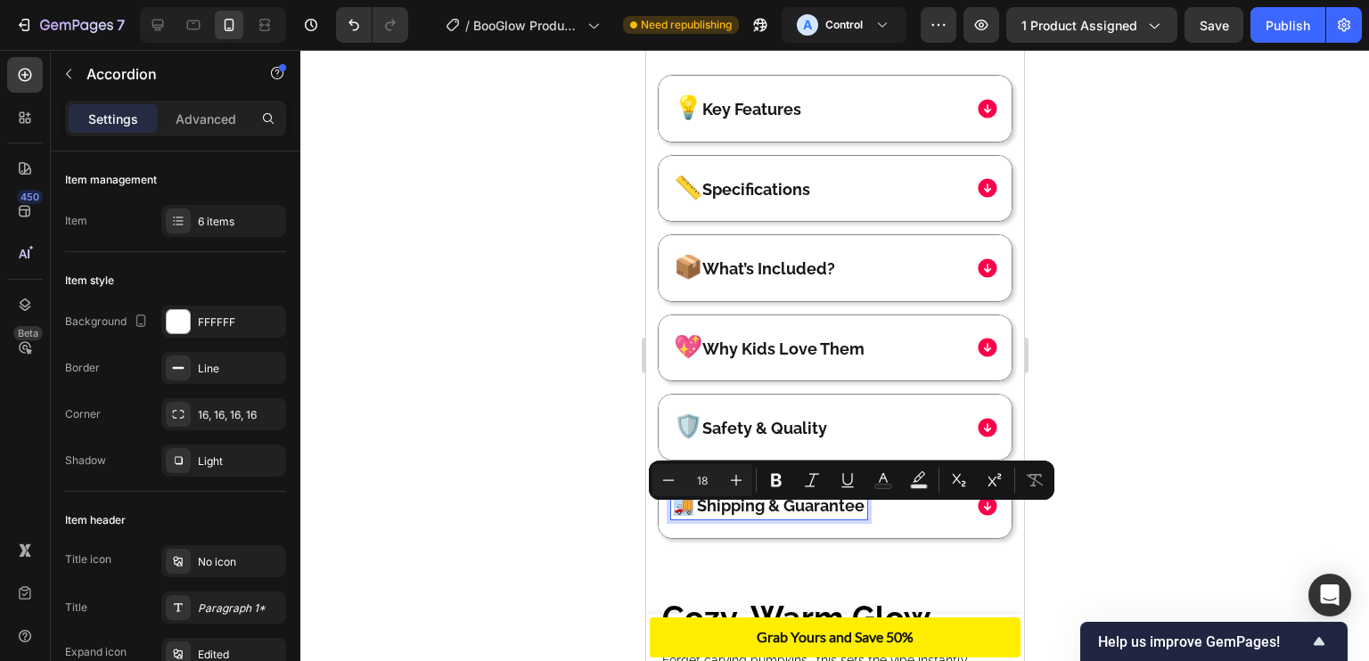
drag, startPoint x: 678, startPoint y: 523, endPoint x: 690, endPoint y: 522, distance: 11.6
click at [746, 467] on button "Plus" at bounding box center [736, 480] width 32 height 32
drag, startPoint x: 746, startPoint y: 467, endPoint x: 741, endPoint y: 482, distance: 15.8
click at [746, 467] on button "Plus" at bounding box center [736, 480] width 32 height 32
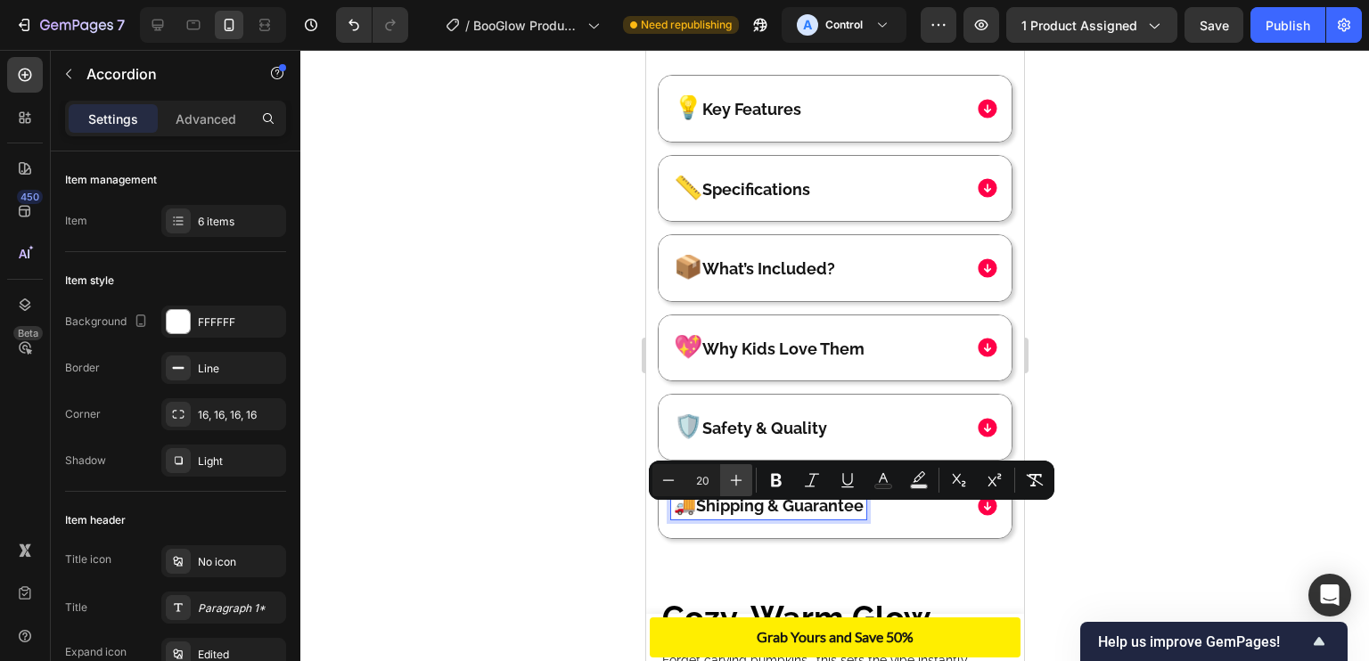
click at [746, 467] on button "Plus" at bounding box center [736, 480] width 32 height 32
click at [741, 482] on button "Plus" at bounding box center [736, 480] width 32 height 32
click at [741, 482] on icon "Editor contextual toolbar" at bounding box center [736, 480] width 18 height 18
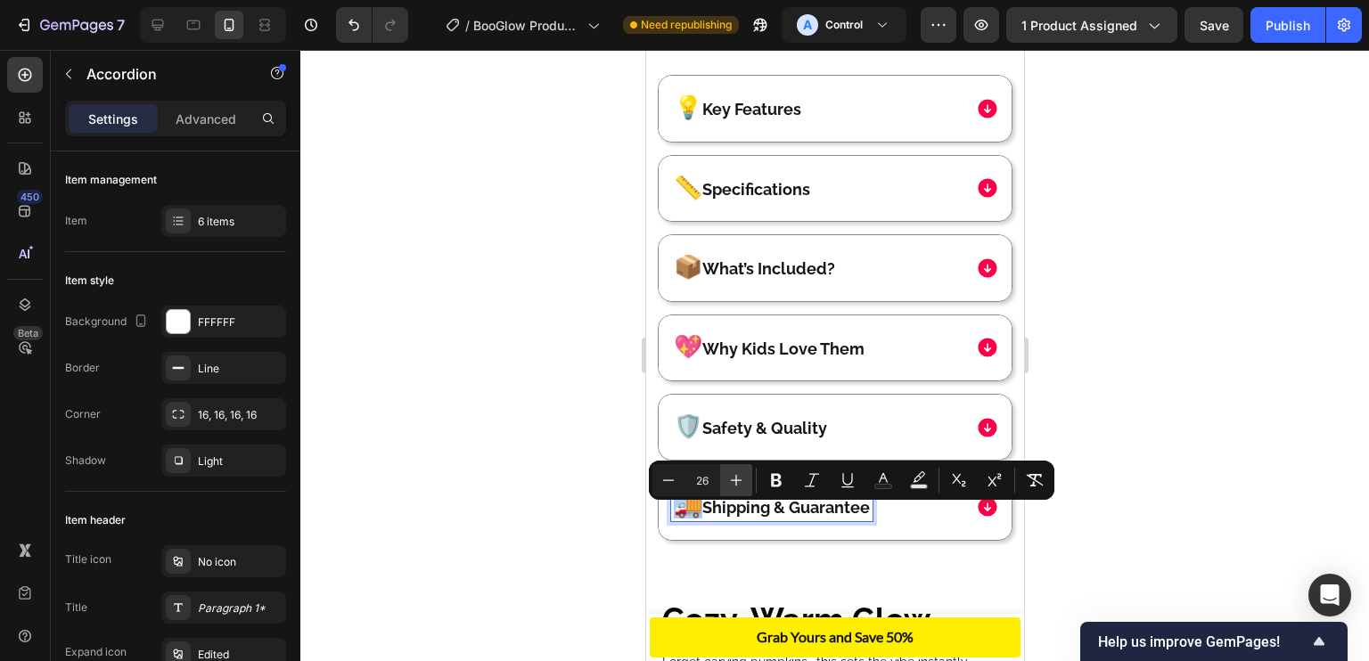
click at [741, 482] on icon "Editor contextual toolbar" at bounding box center [736, 480] width 18 height 18
click at [668, 487] on icon "Editor contextual toolbar" at bounding box center [668, 480] width 18 height 18
type input "26"
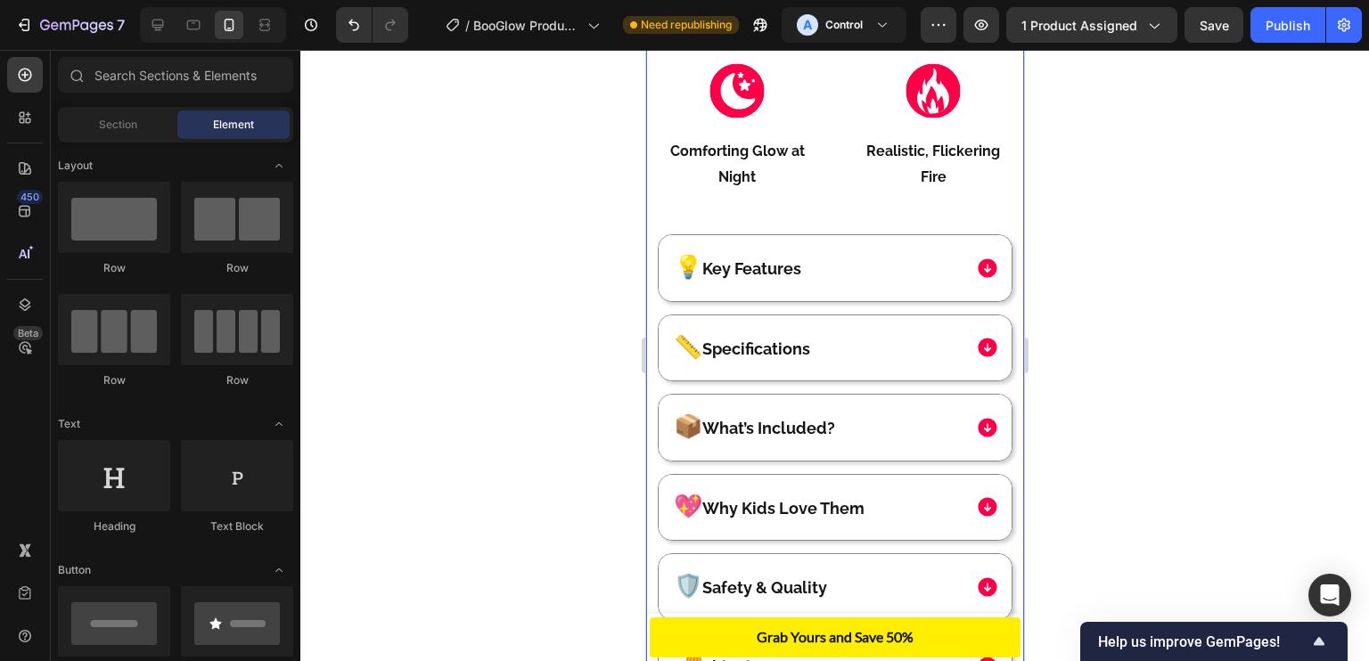
scroll to position [1652, 0]
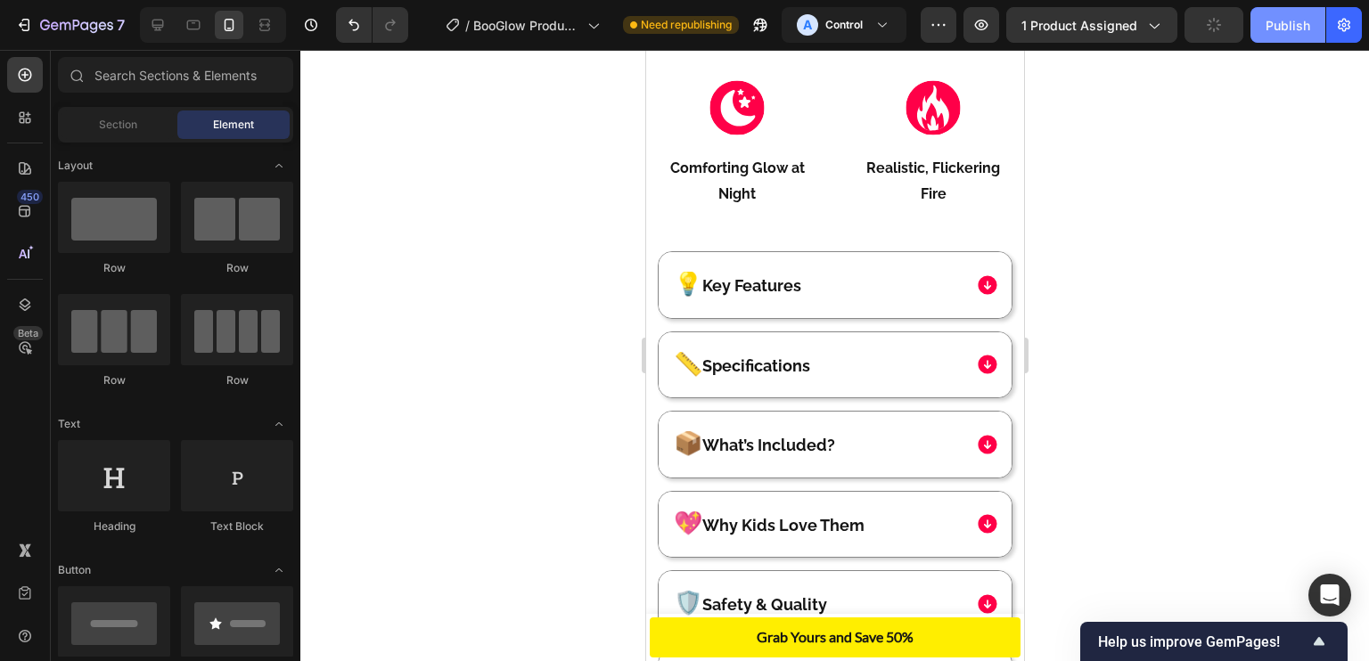
click at [1309, 10] on button "Publish" at bounding box center [1287, 25] width 75 height 36
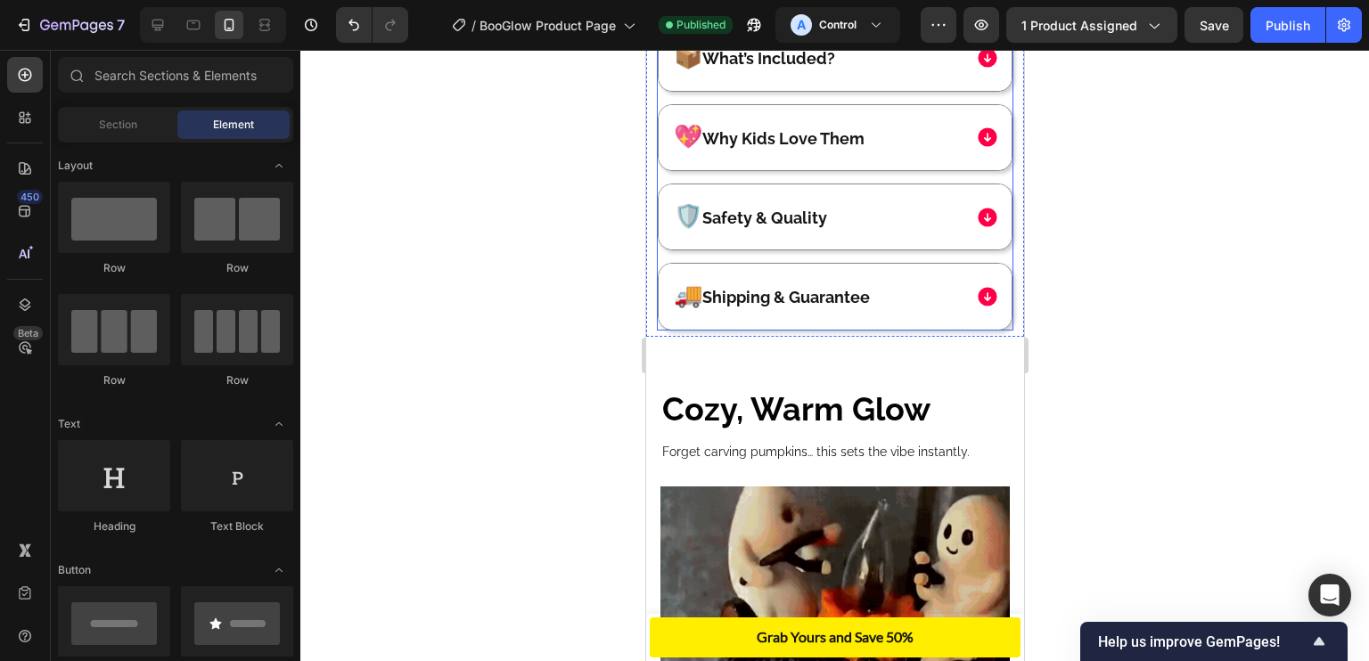
scroll to position [2040, 0]
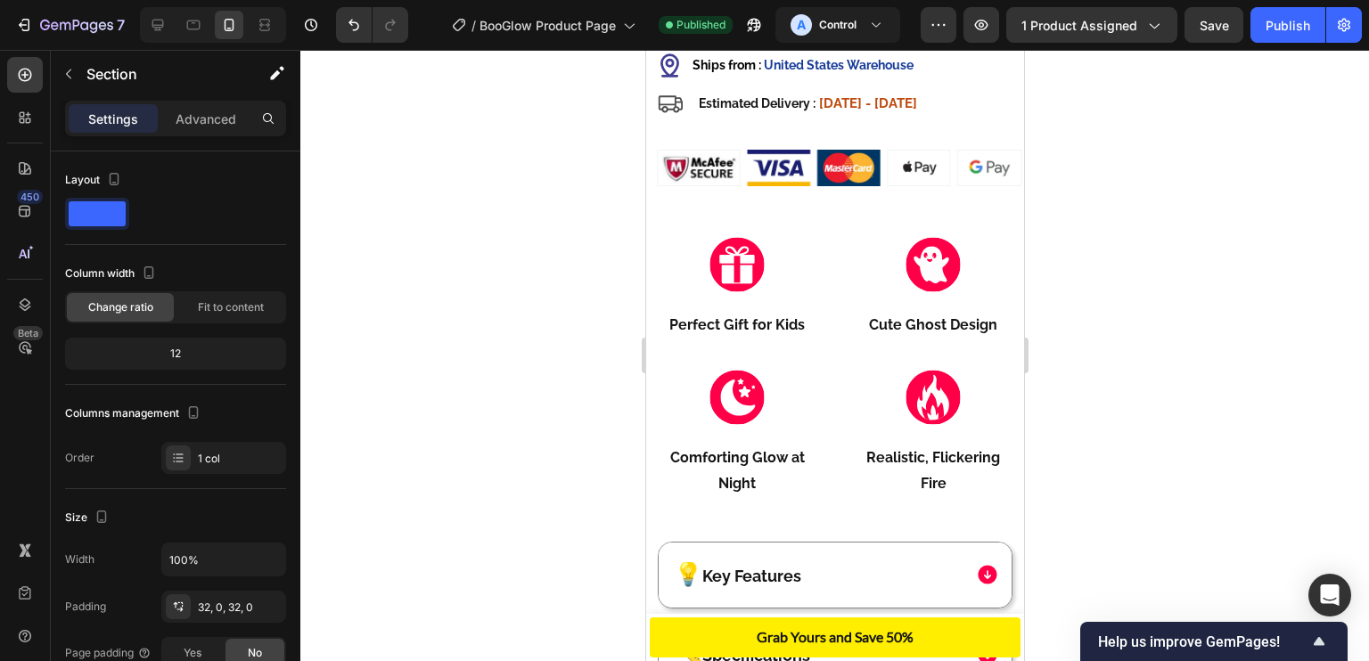
scroll to position [1109, 0]
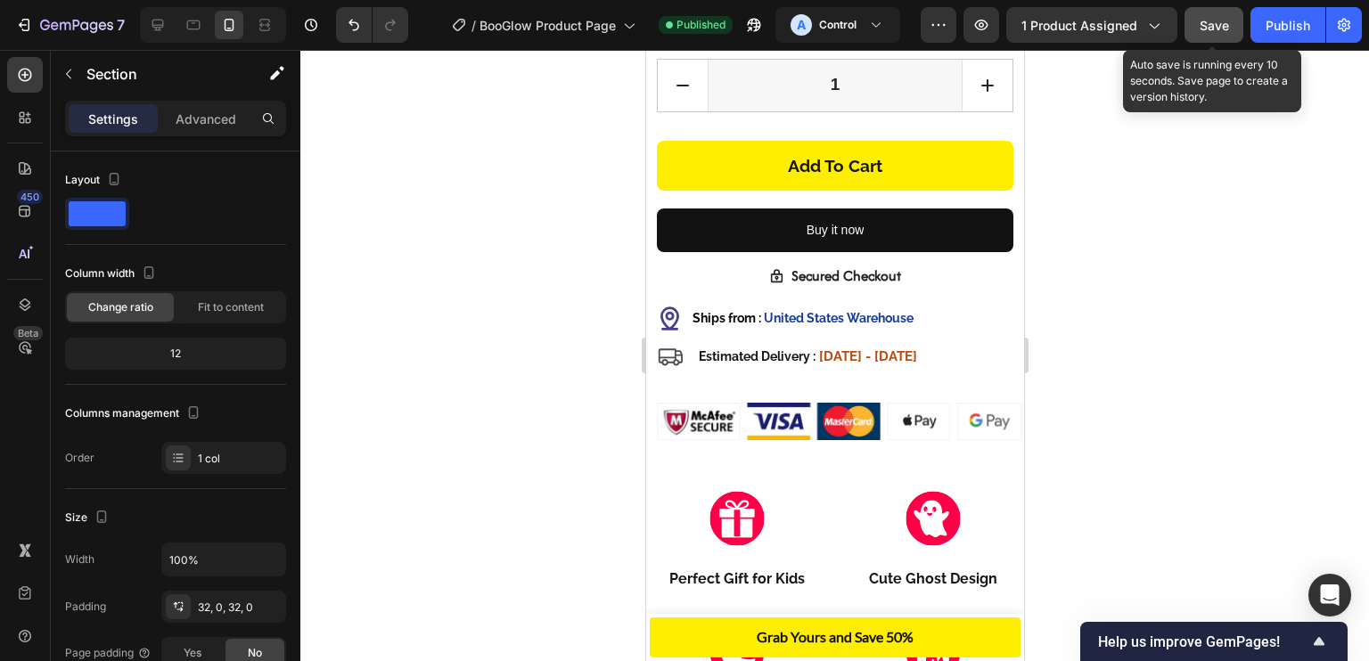
click at [1238, 21] on button "Save" at bounding box center [1213, 25] width 59 height 36
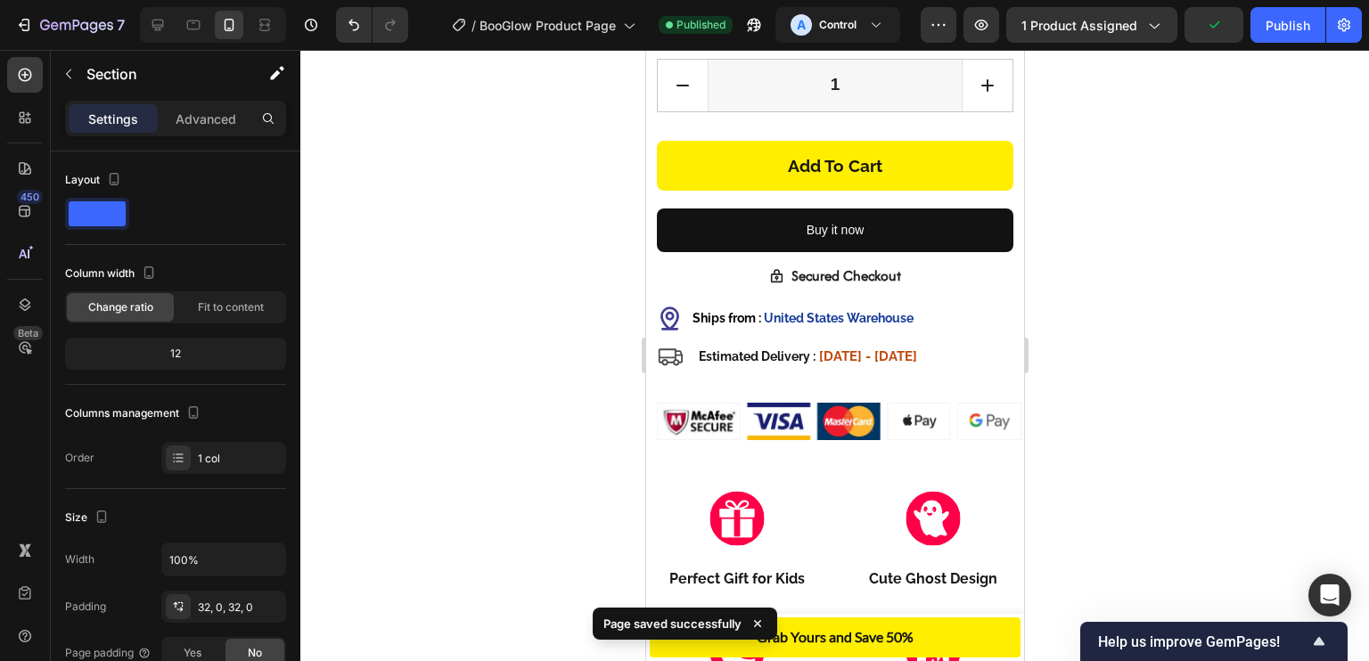
drag, startPoint x: 1287, startPoint y: 13, endPoint x: 249, endPoint y: 45, distance: 1038.7
click at [249, 45] on div "7 Version history / BooGlow Product Page Published A Control Preview 1 product …" at bounding box center [684, 25] width 1369 height 51
click at [153, 10] on div at bounding box center [213, 25] width 146 height 36
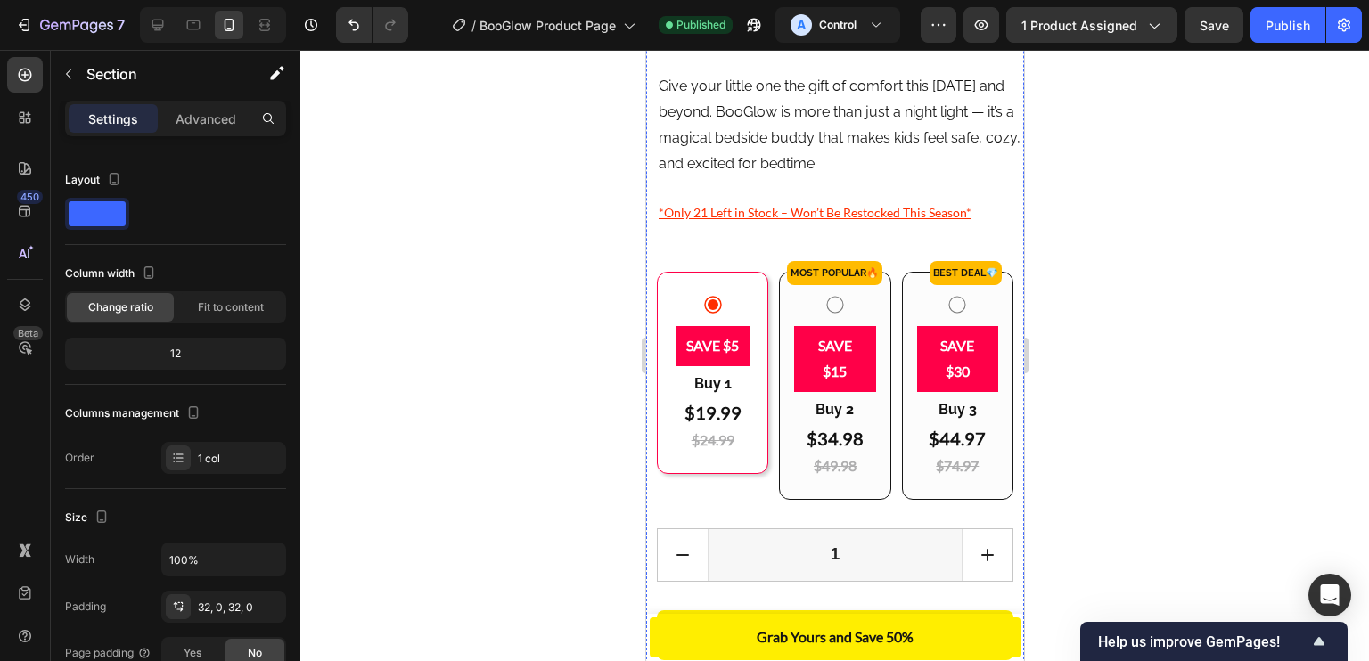
scroll to position [638, 0]
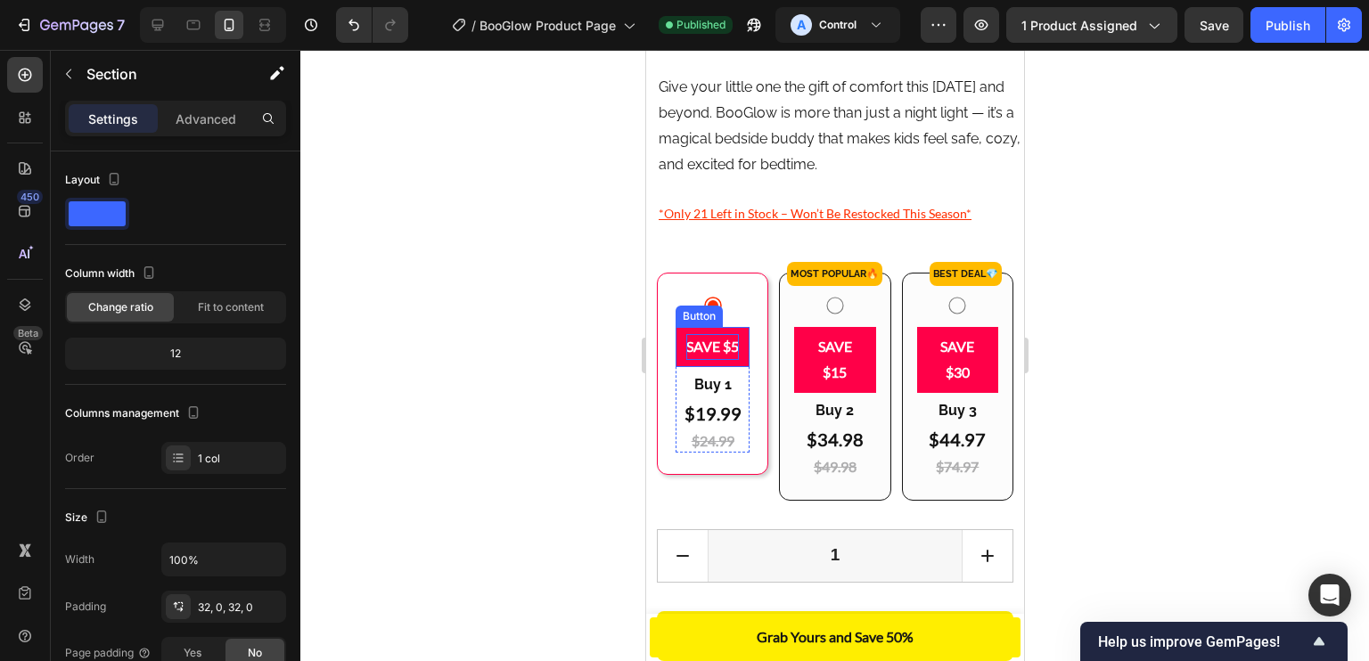
click at [719, 359] on p "SAVE $5" at bounding box center [711, 347] width 53 height 26
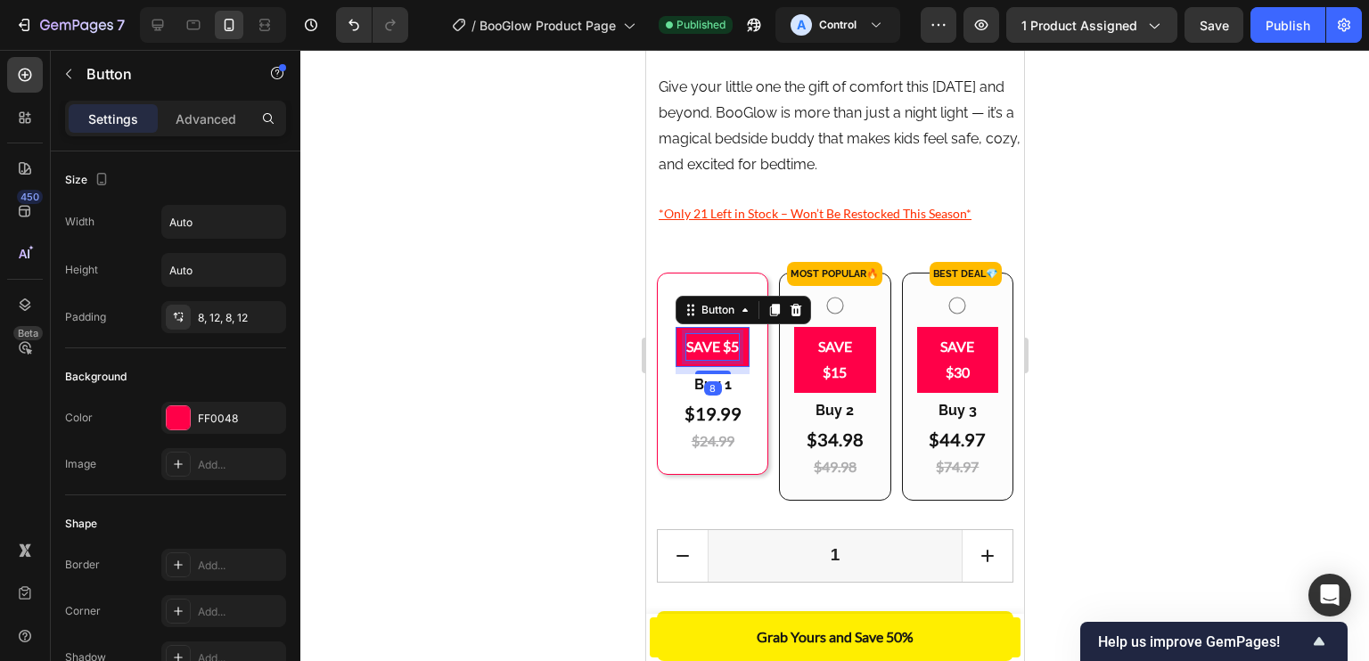
click at [675, 327] on button "SAVE $5" at bounding box center [712, 347] width 74 height 40
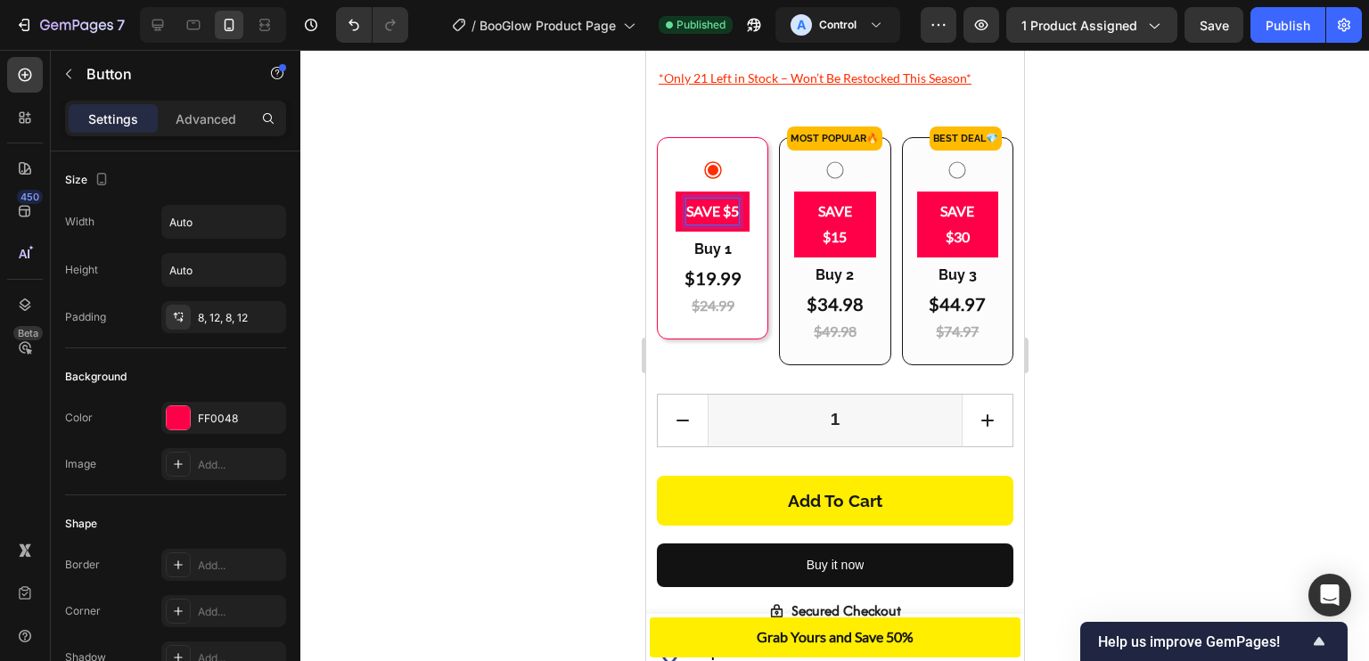
scroll to position [774, 0]
click at [714, 219] on p "SAVE $5" at bounding box center [711, 212] width 53 height 26
click at [674, 192] on button "SAVE $5" at bounding box center [712, 212] width 77 height 40
click at [1278, 11] on button "Publish" at bounding box center [1287, 25] width 75 height 36
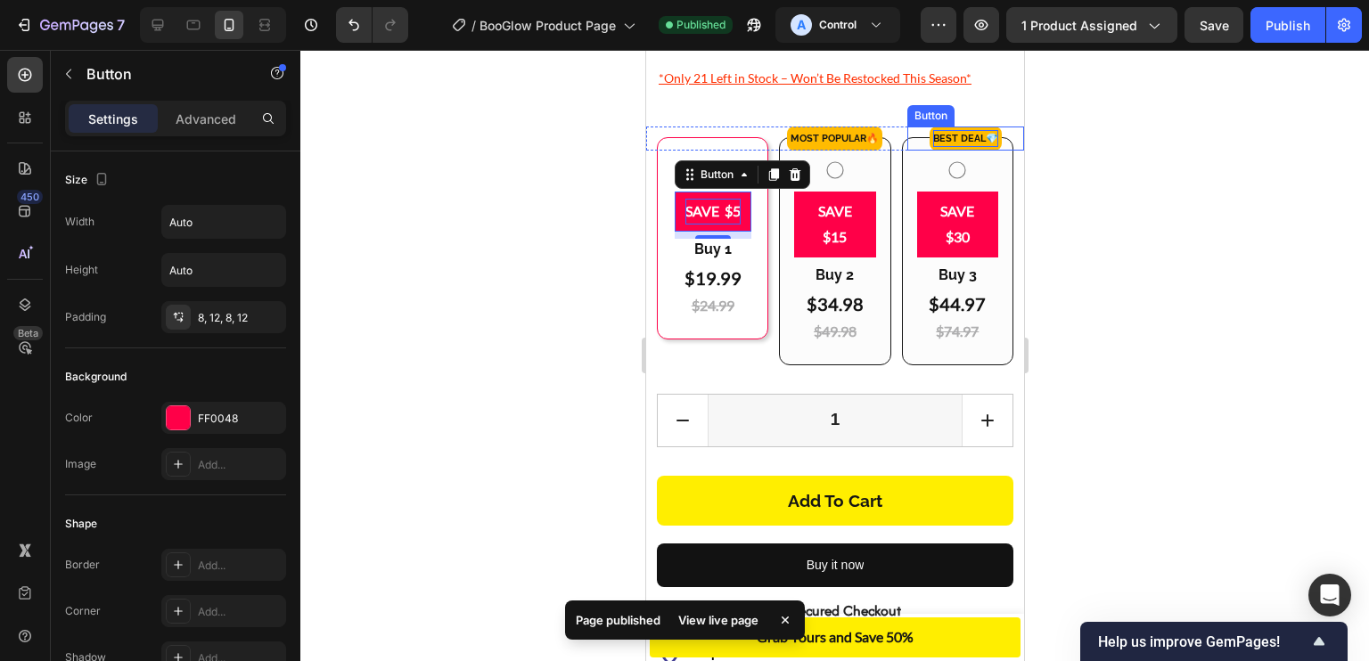
click at [960, 146] on p "Best DEAL 💎" at bounding box center [964, 139] width 65 height 18
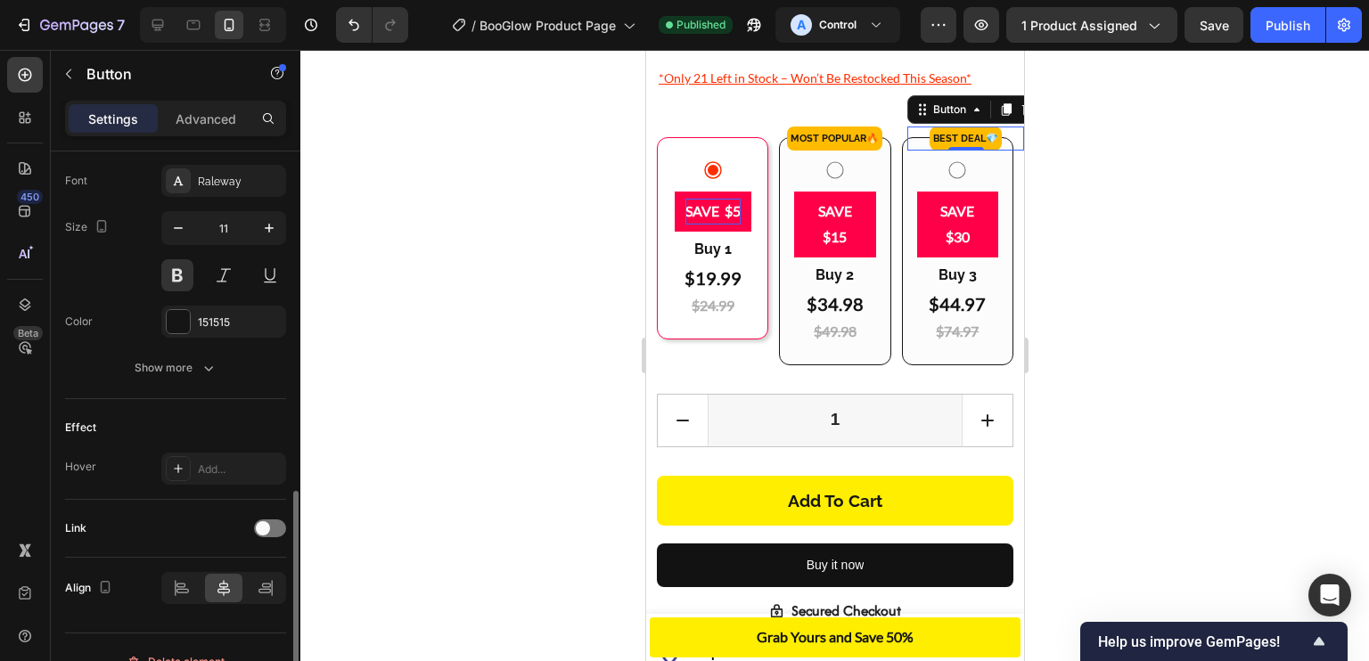
scroll to position [714, 0]
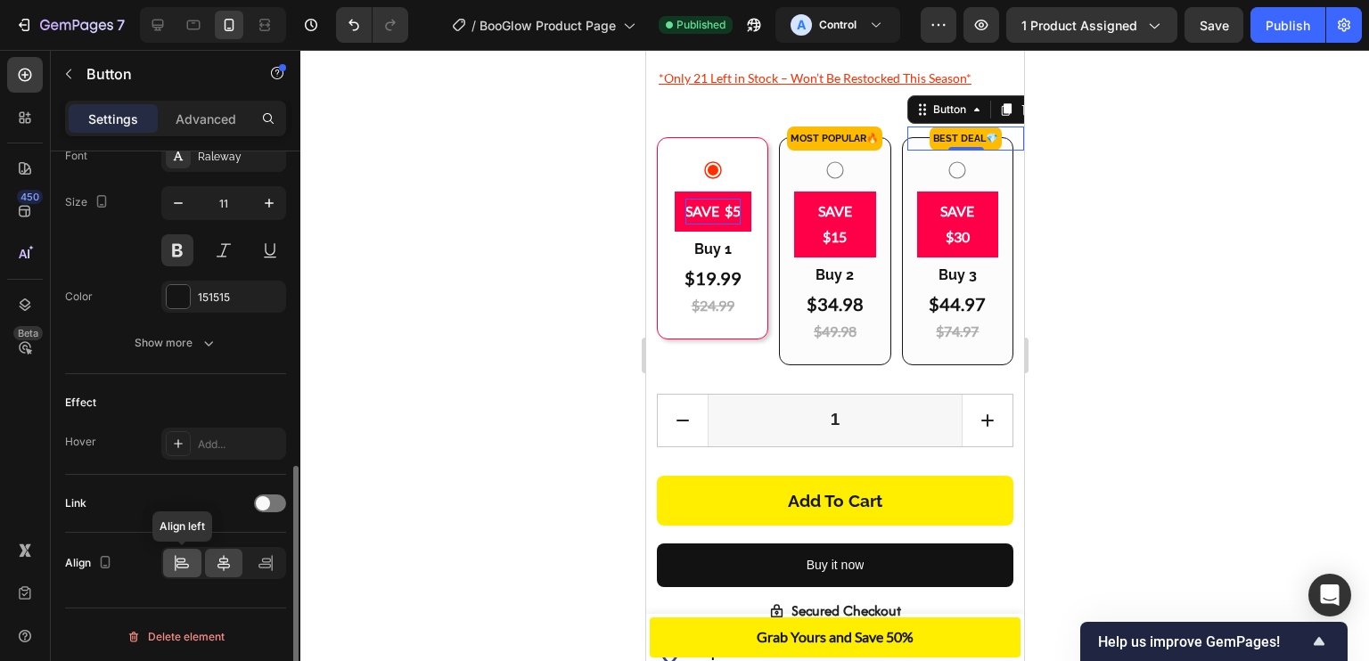
click at [186, 554] on icon at bounding box center [182, 563] width 18 height 18
click at [225, 549] on div at bounding box center [224, 563] width 38 height 29
click at [223, 113] on p "Advanced" at bounding box center [206, 119] width 61 height 19
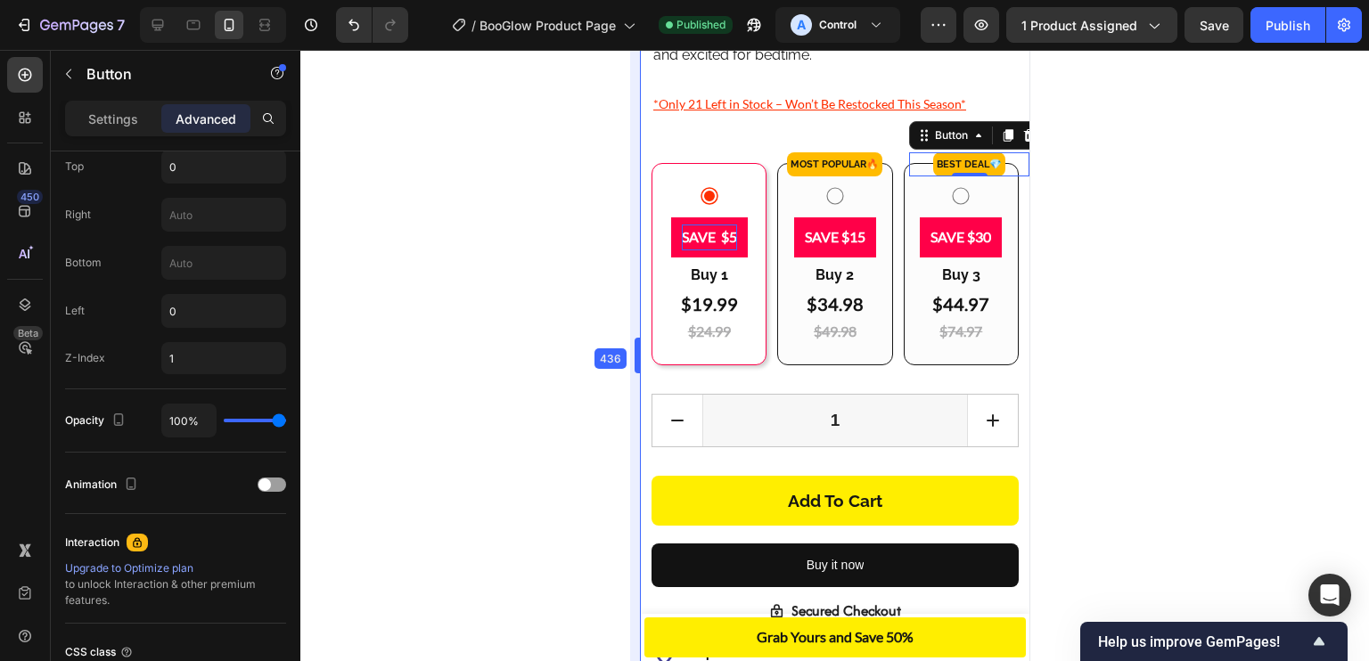
drag, startPoint x: 638, startPoint y: 356, endPoint x: 673, endPoint y: 362, distance: 35.2
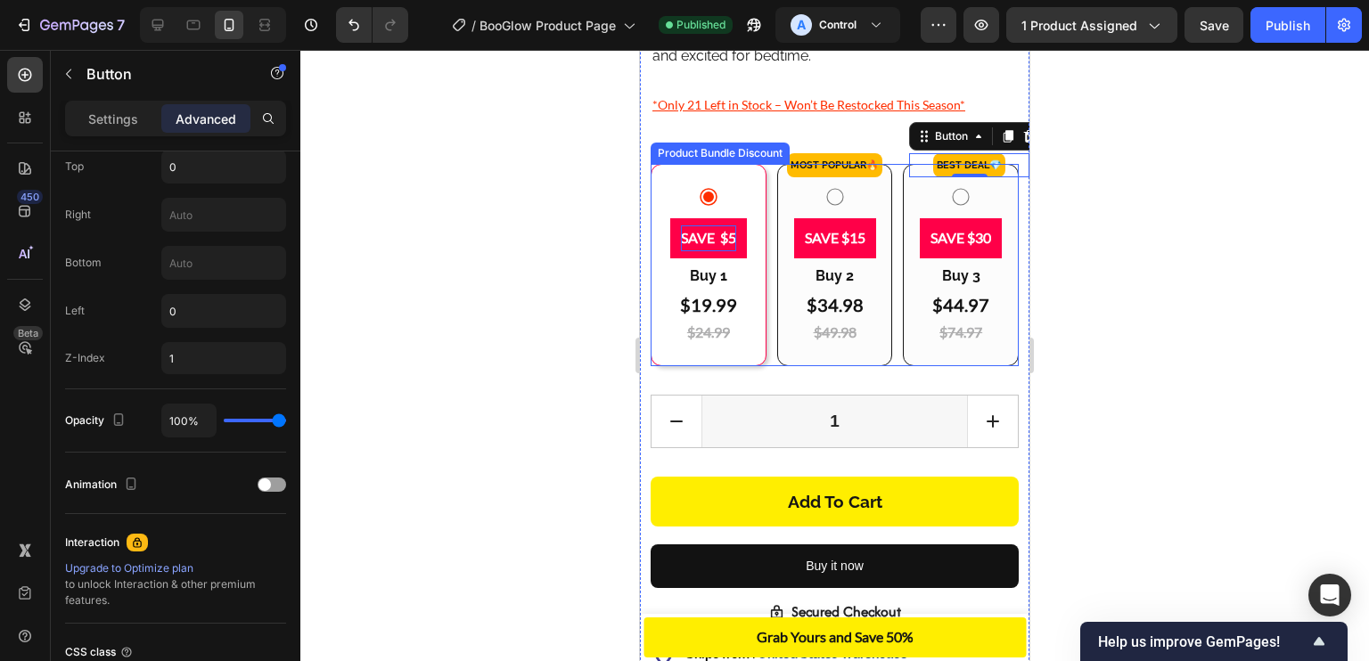
scroll to position [759, 0]
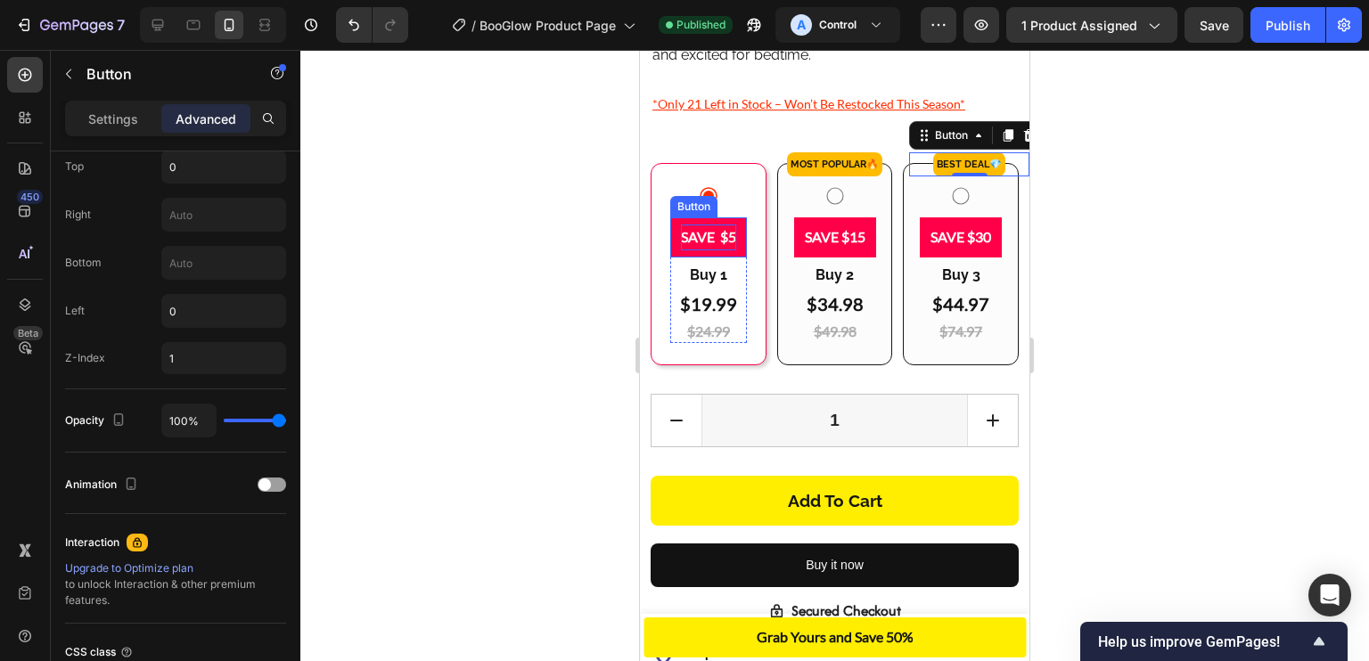
click at [719, 225] on p "SAVE $5" at bounding box center [708, 238] width 55 height 26
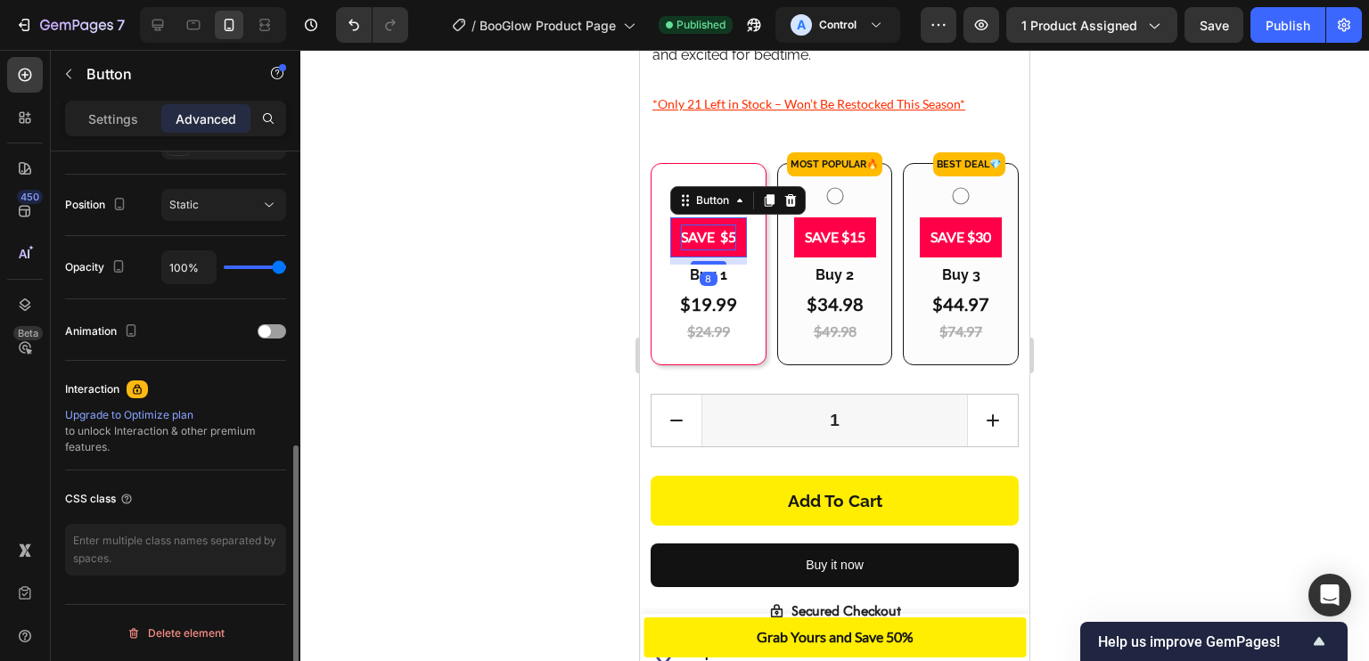
scroll to position [626, 0]
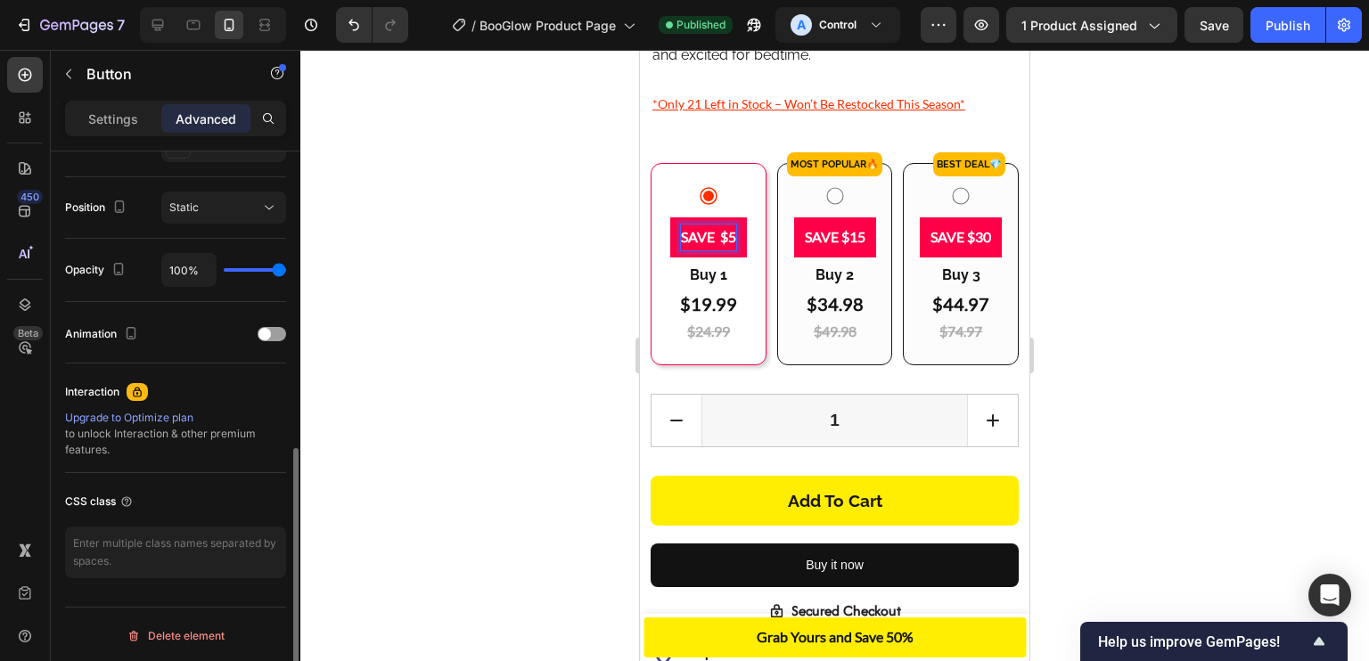
click at [719, 225] on p "SAVE $5" at bounding box center [708, 238] width 55 height 26
click at [670, 217] on button "SAVE $5" at bounding box center [708, 237] width 77 height 40
click at [668, 217] on button "SAVE $5" at bounding box center [707, 237] width 79 height 40
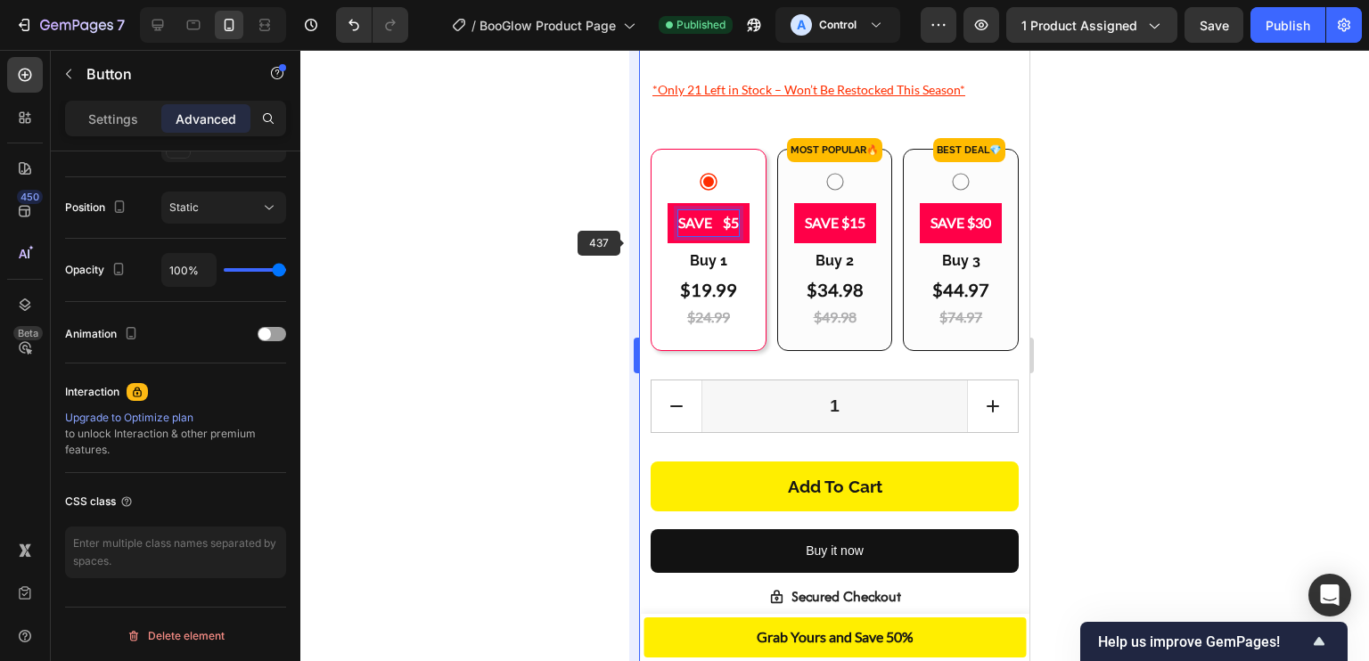
scroll to position [759, 0]
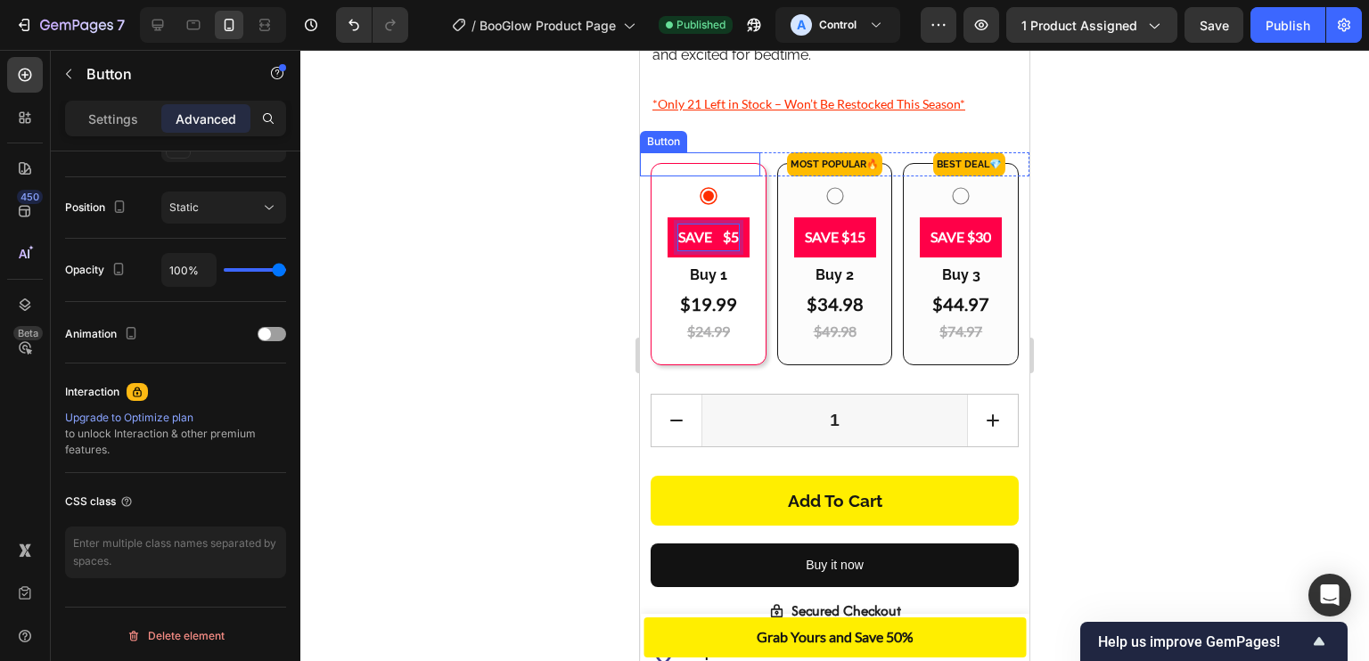
click at [734, 152] on button "MOST POPULAR🔥" at bounding box center [699, 164] width 95 height 25
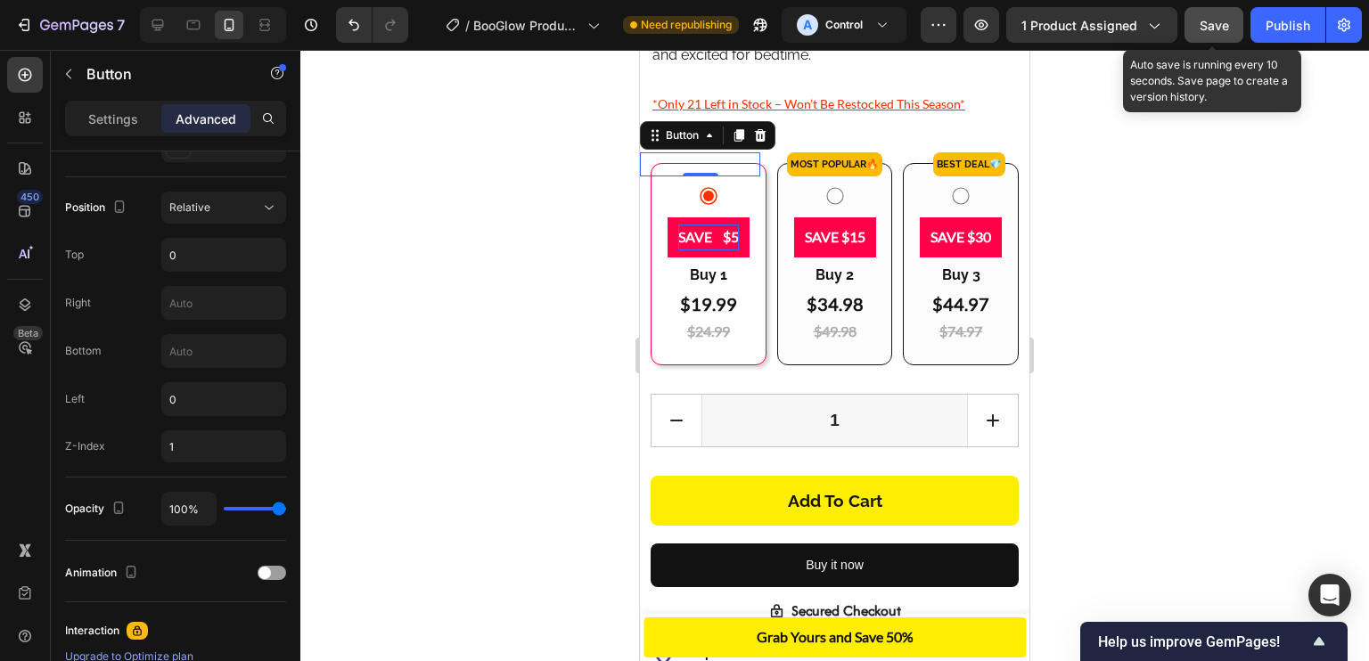
click at [1224, 29] on span "Save" at bounding box center [1214, 25] width 29 height 15
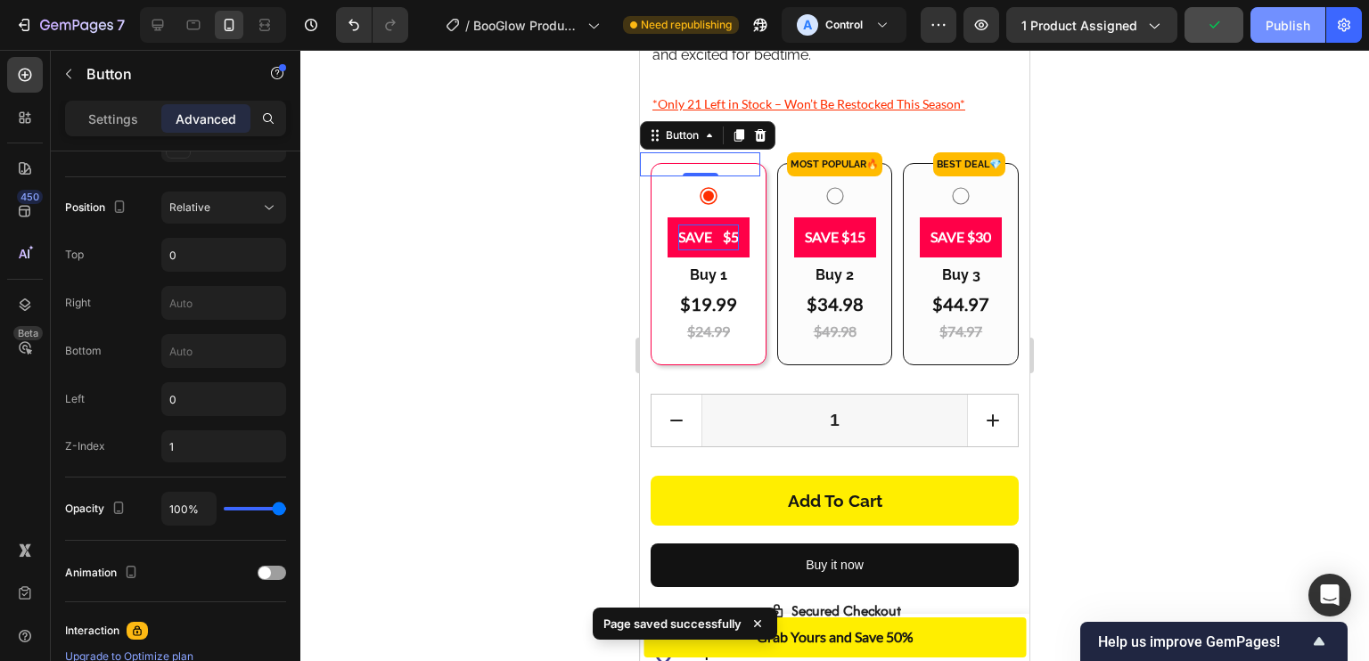
click at [1266, 42] on button "Publish" at bounding box center [1287, 25] width 75 height 36
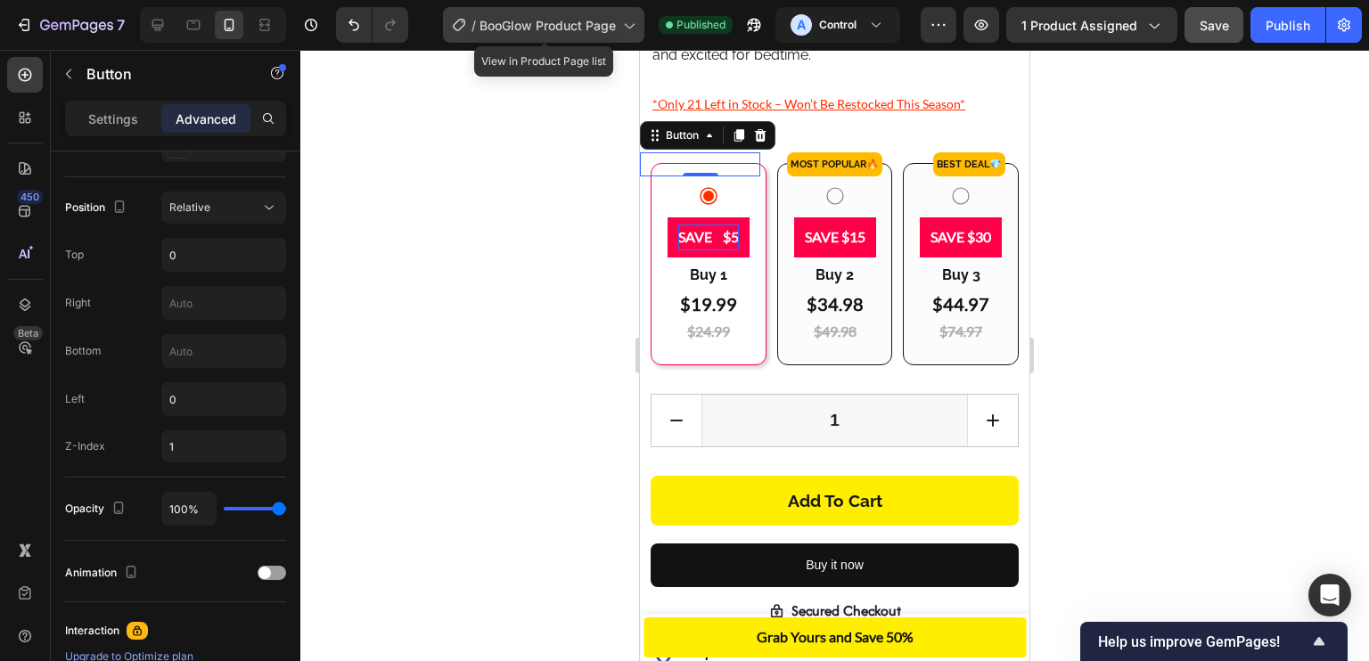
click at [562, 31] on span "BooGlow Product Page" at bounding box center [547, 25] width 136 height 19
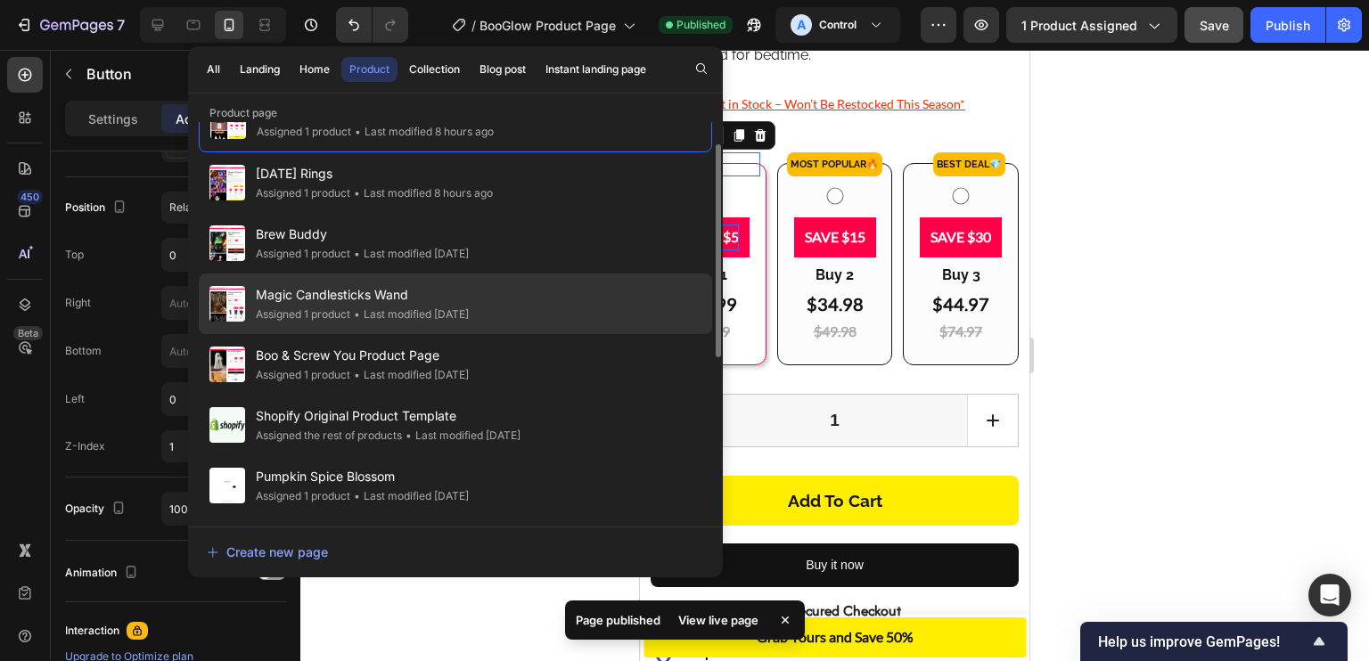
scroll to position [45, 0]
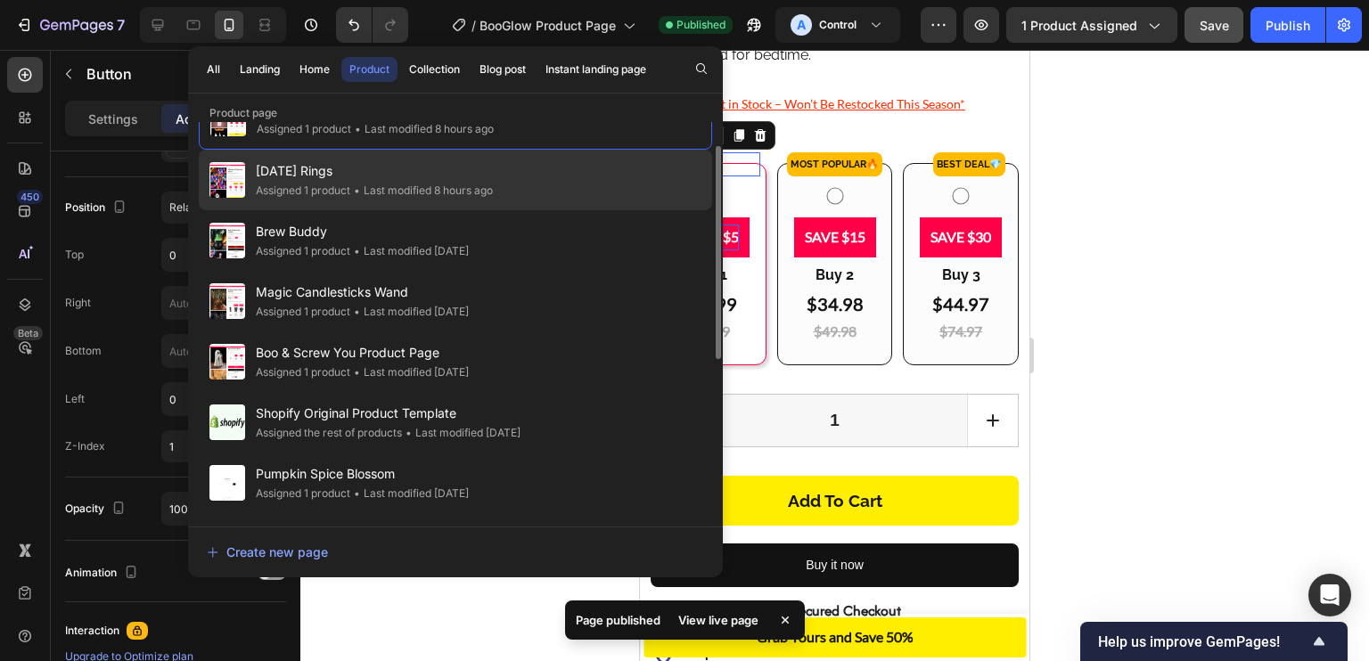
click at [415, 184] on div "• Last modified 8 hours ago" at bounding box center [421, 191] width 143 height 18
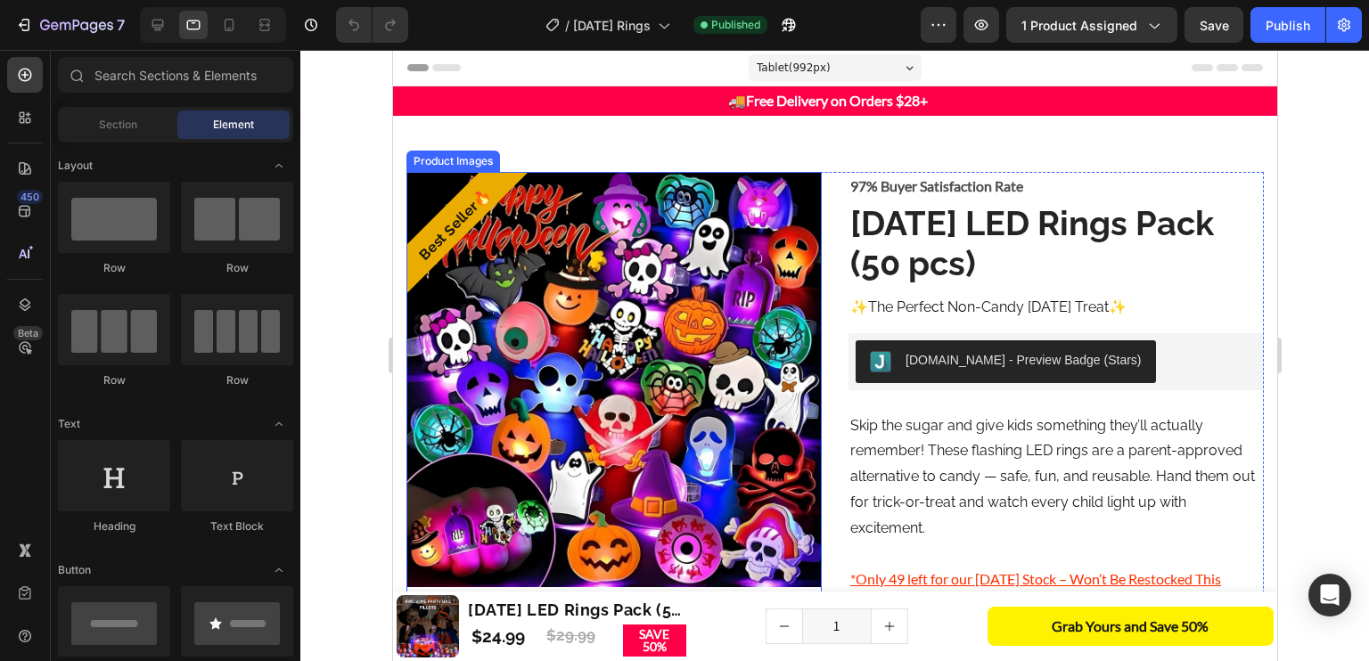
scroll to position [224, 0]
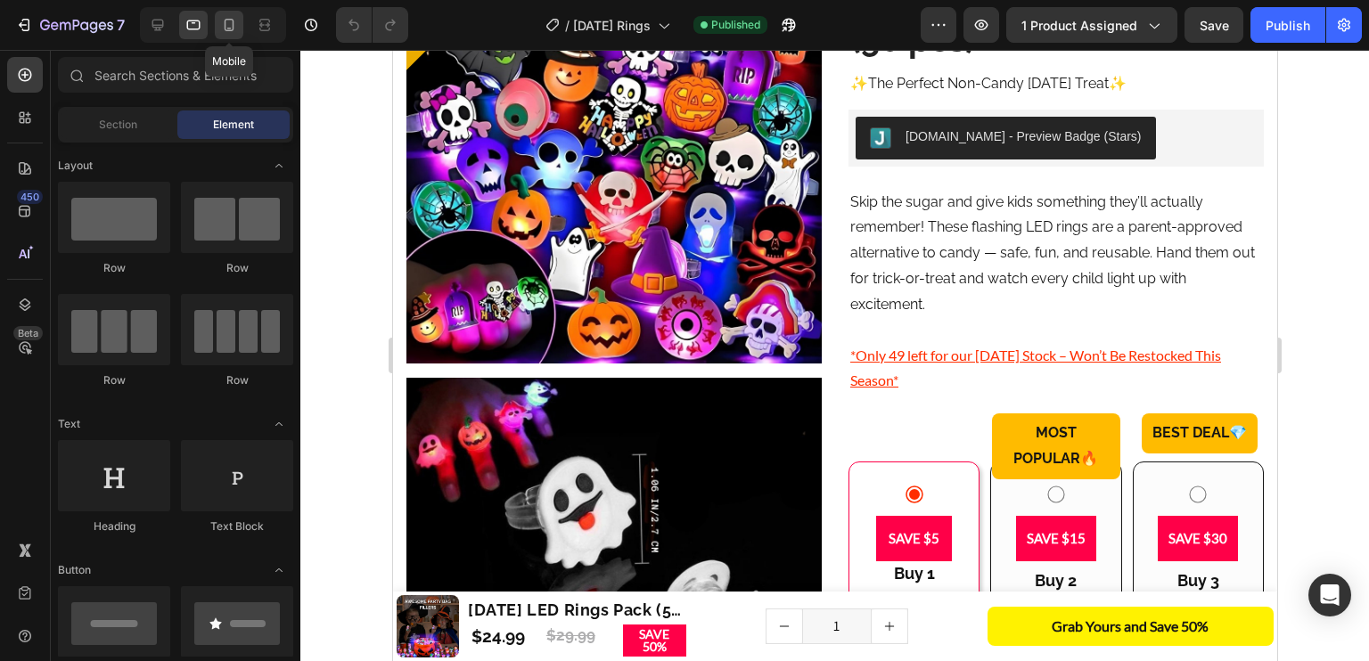
click at [238, 28] on div at bounding box center [229, 25] width 29 height 29
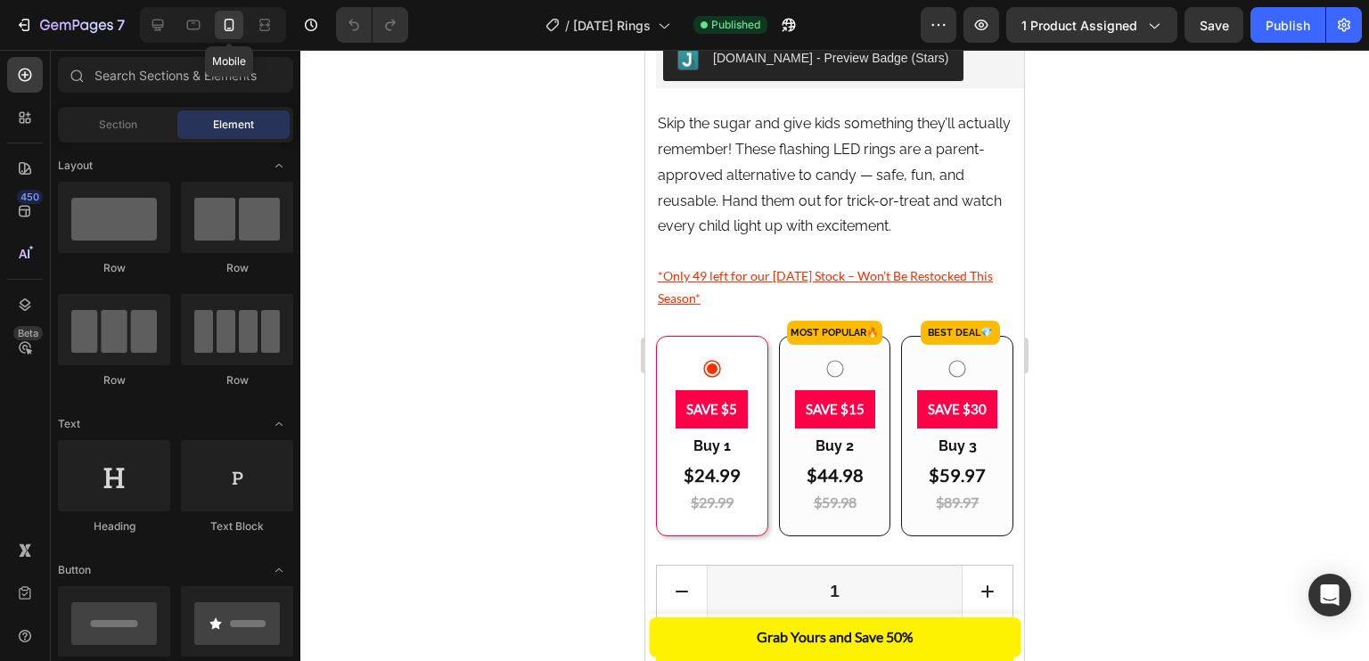
scroll to position [620, 0]
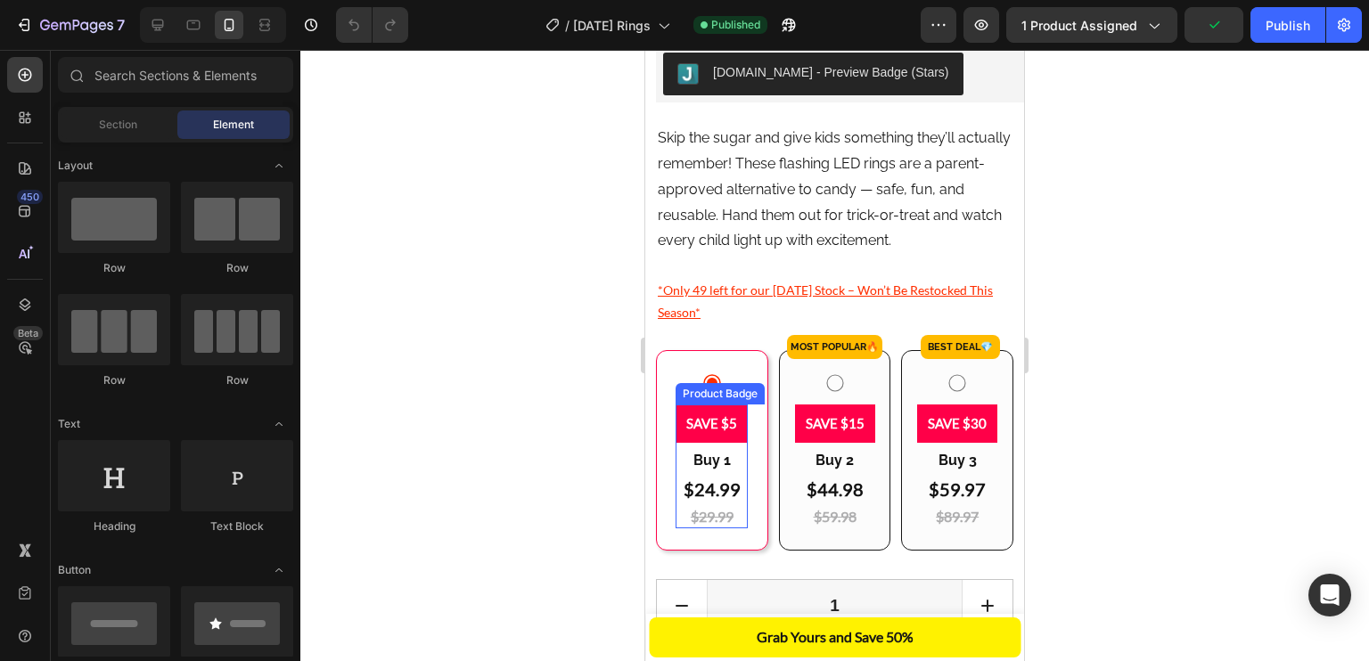
click at [723, 406] on pre "SAVE $5" at bounding box center [712, 424] width 72 height 38
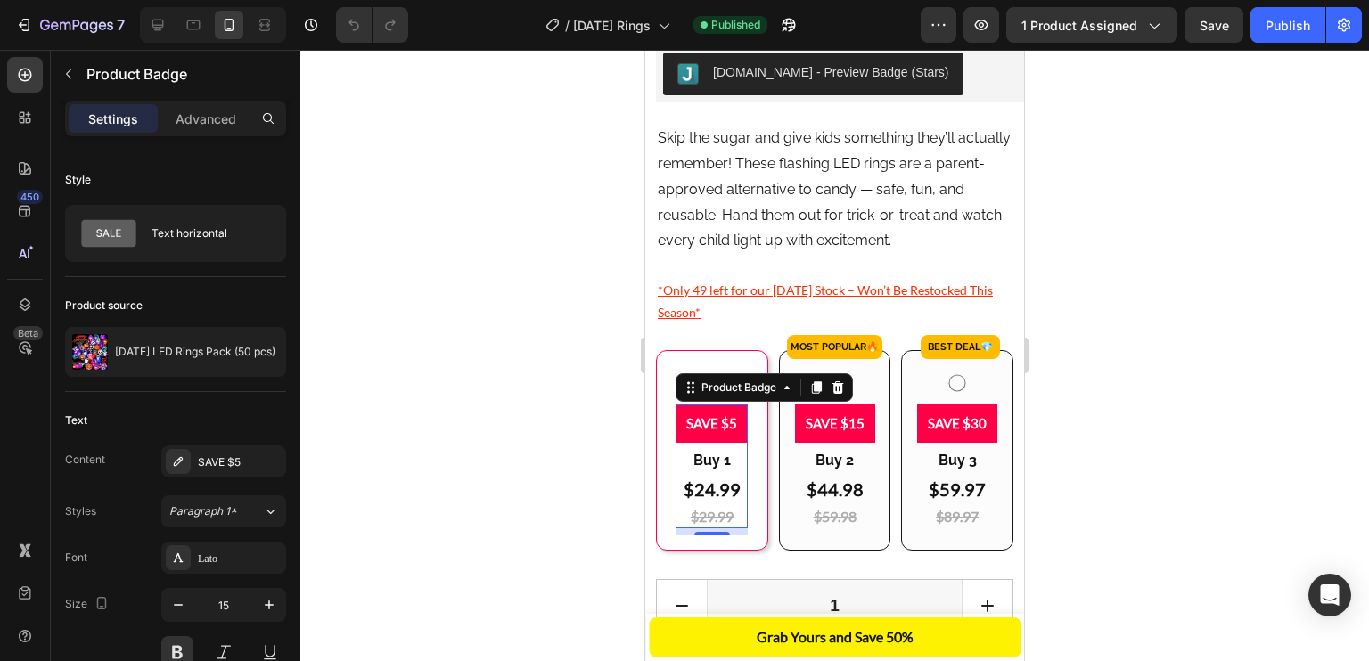
click at [716, 407] on pre "SAVE $5" at bounding box center [712, 424] width 72 height 38
click at [218, 460] on div "SAVE $5" at bounding box center [240, 463] width 84 height 16
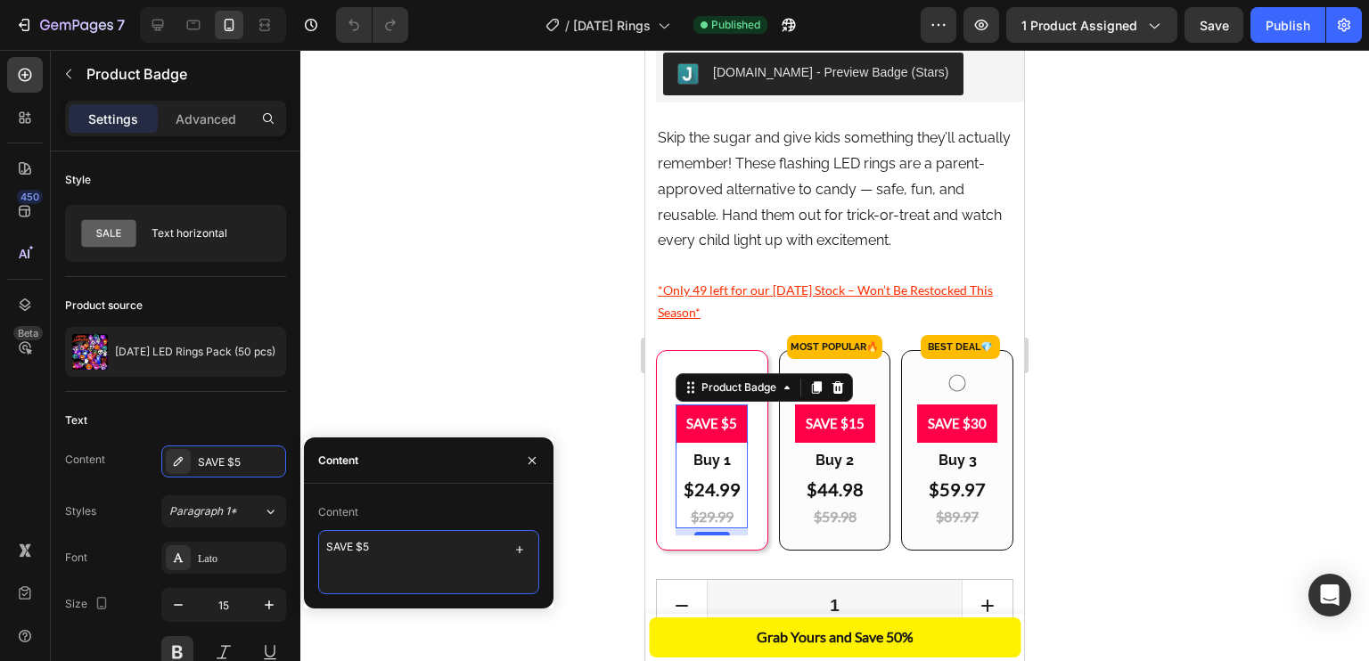
click at [351, 550] on textarea "SAVE $5" at bounding box center [428, 562] width 221 height 64
type textarea "SAVE $5"
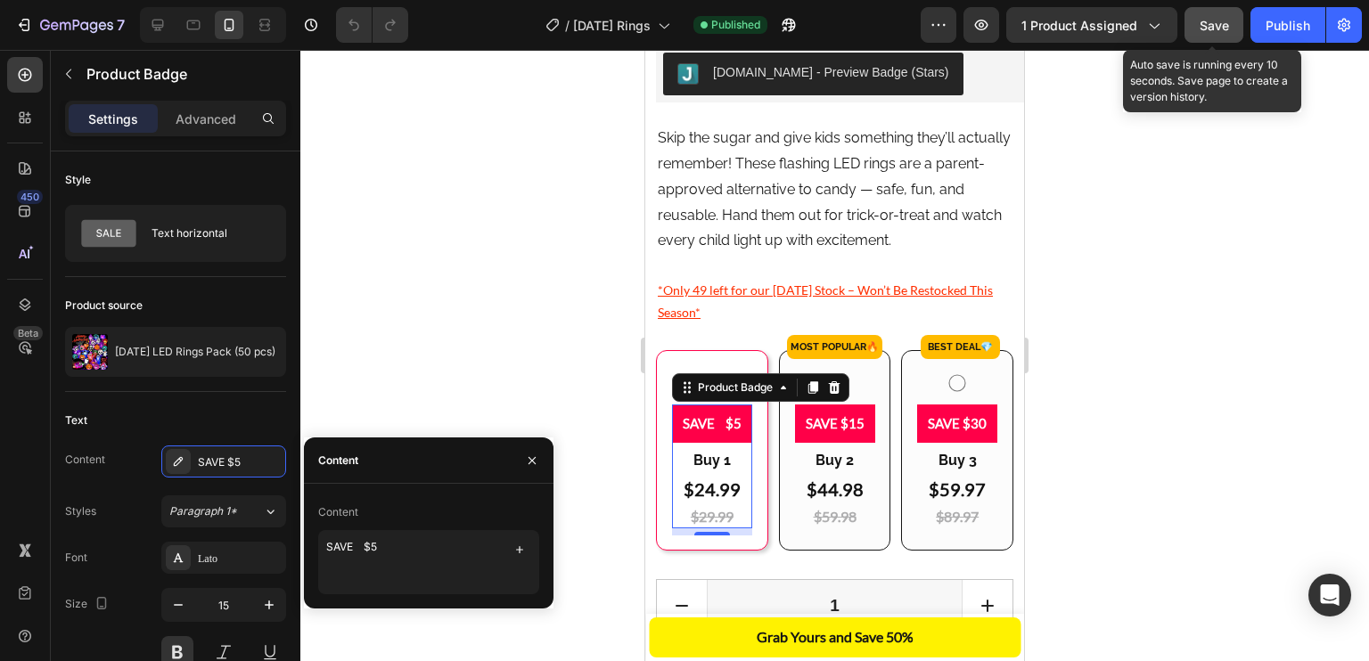
click at [1222, 21] on span "Save" at bounding box center [1214, 25] width 29 height 15
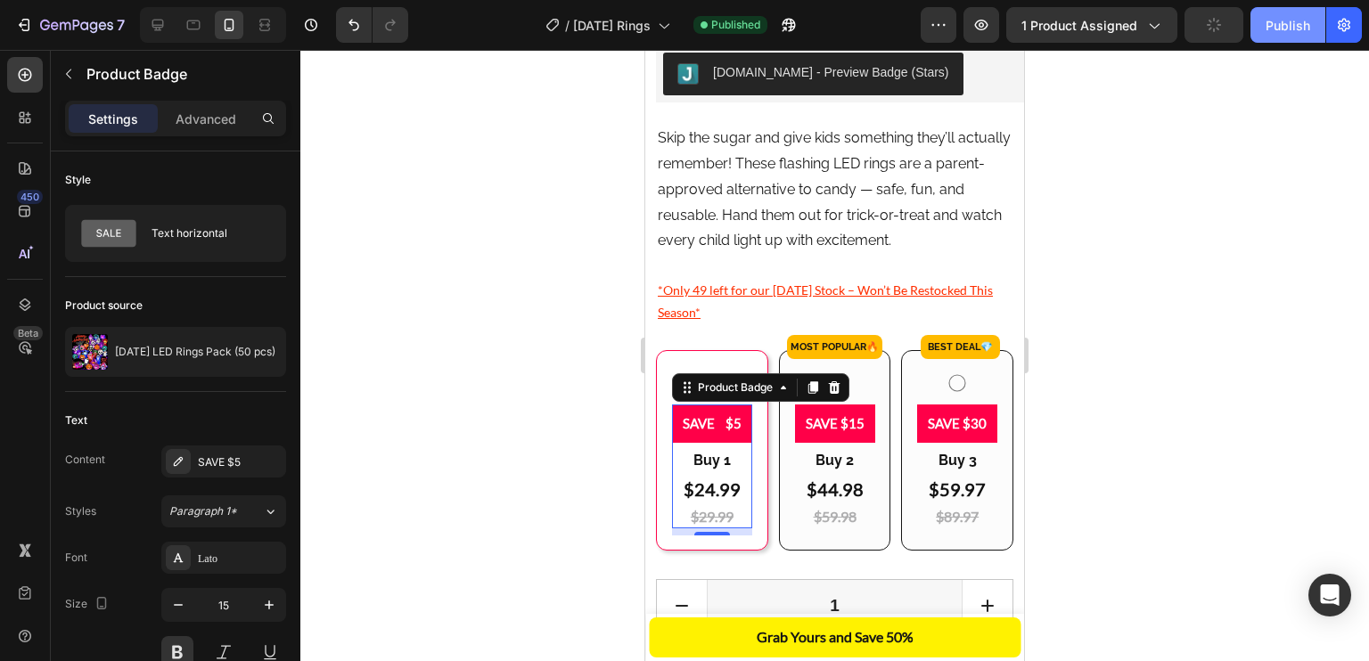
click at [1267, 24] on div "Publish" at bounding box center [1288, 25] width 45 height 19
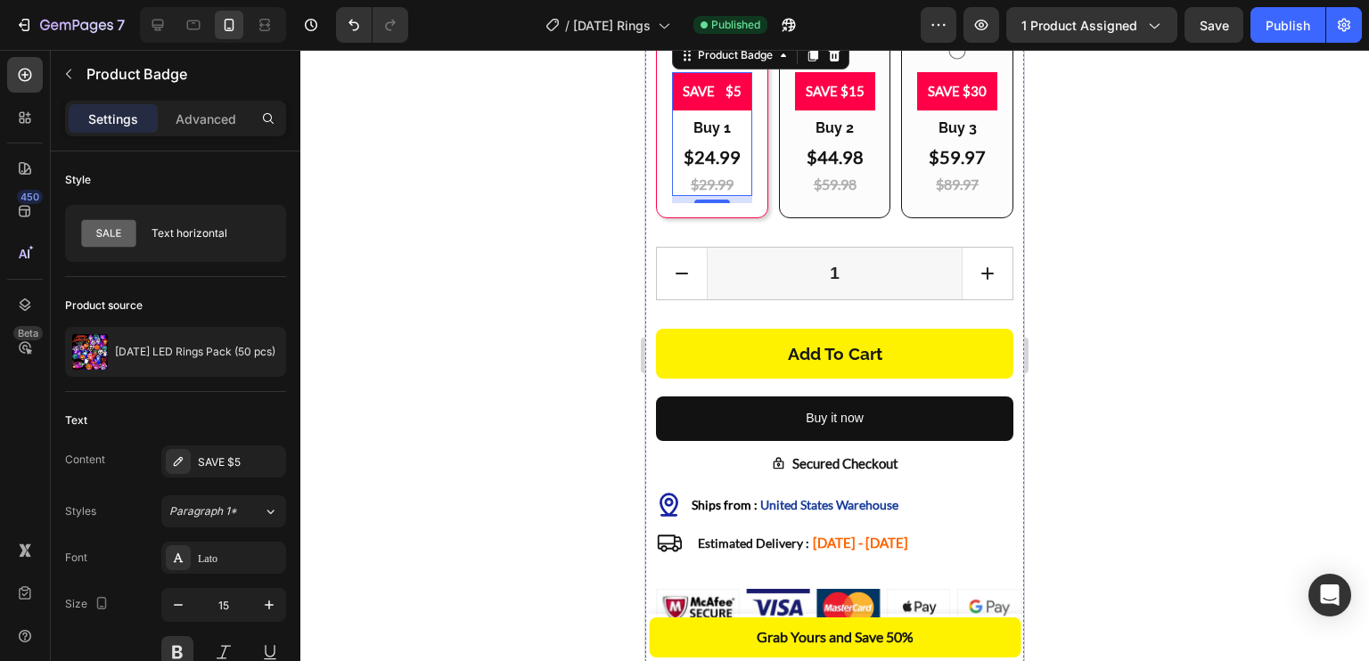
scroll to position [954, 0]
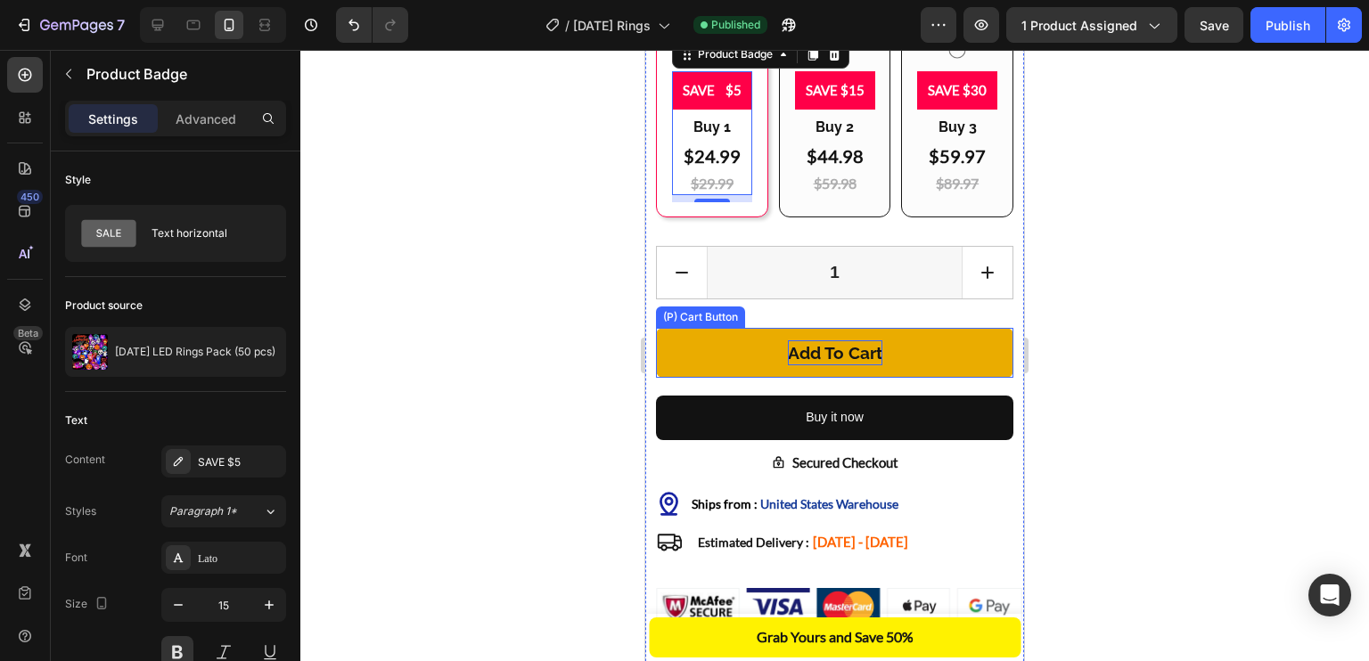
click at [807, 359] on div "Add to cart" at bounding box center [835, 353] width 94 height 26
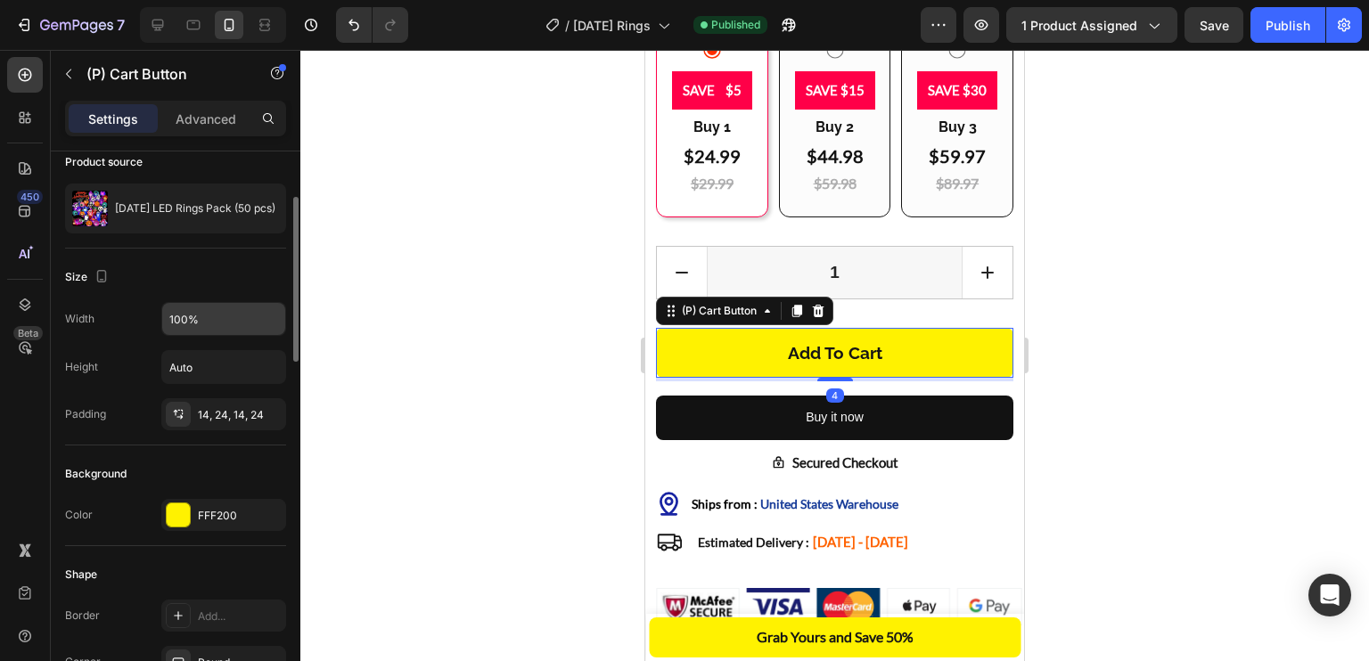
scroll to position [146, 0]
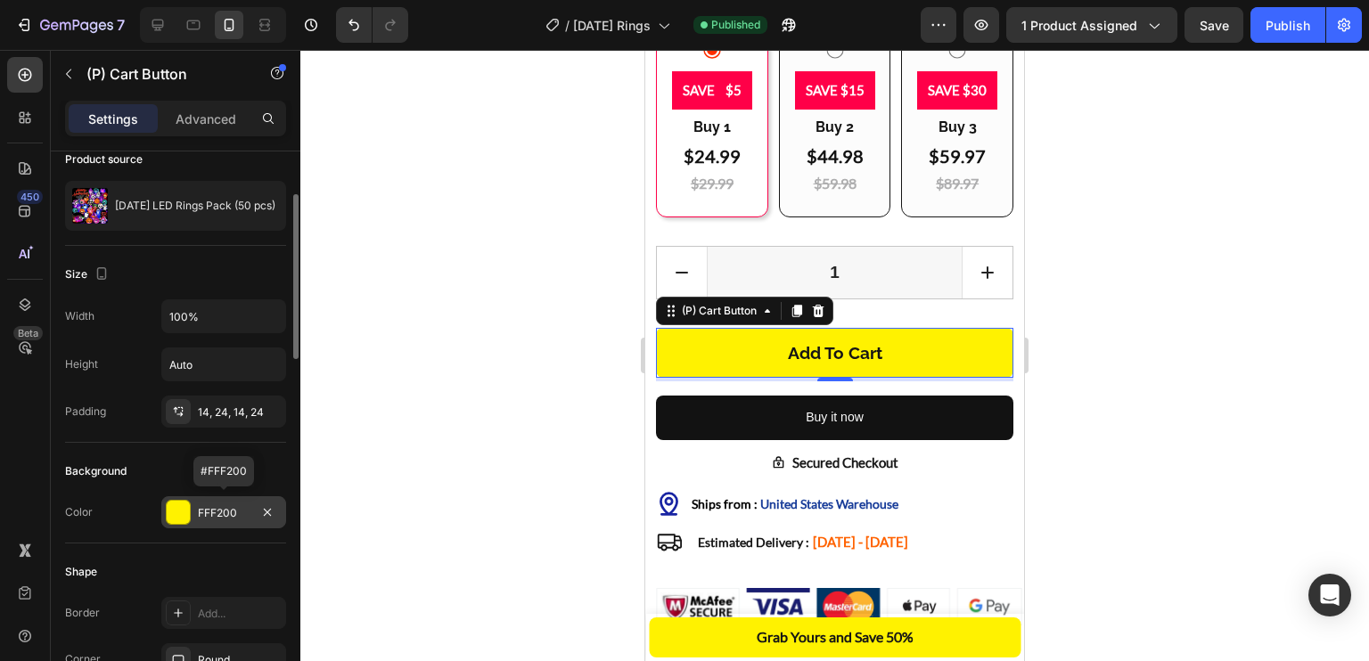
click at [167, 510] on div at bounding box center [178, 512] width 23 height 23
